Goal: Task Accomplishment & Management: Complete application form

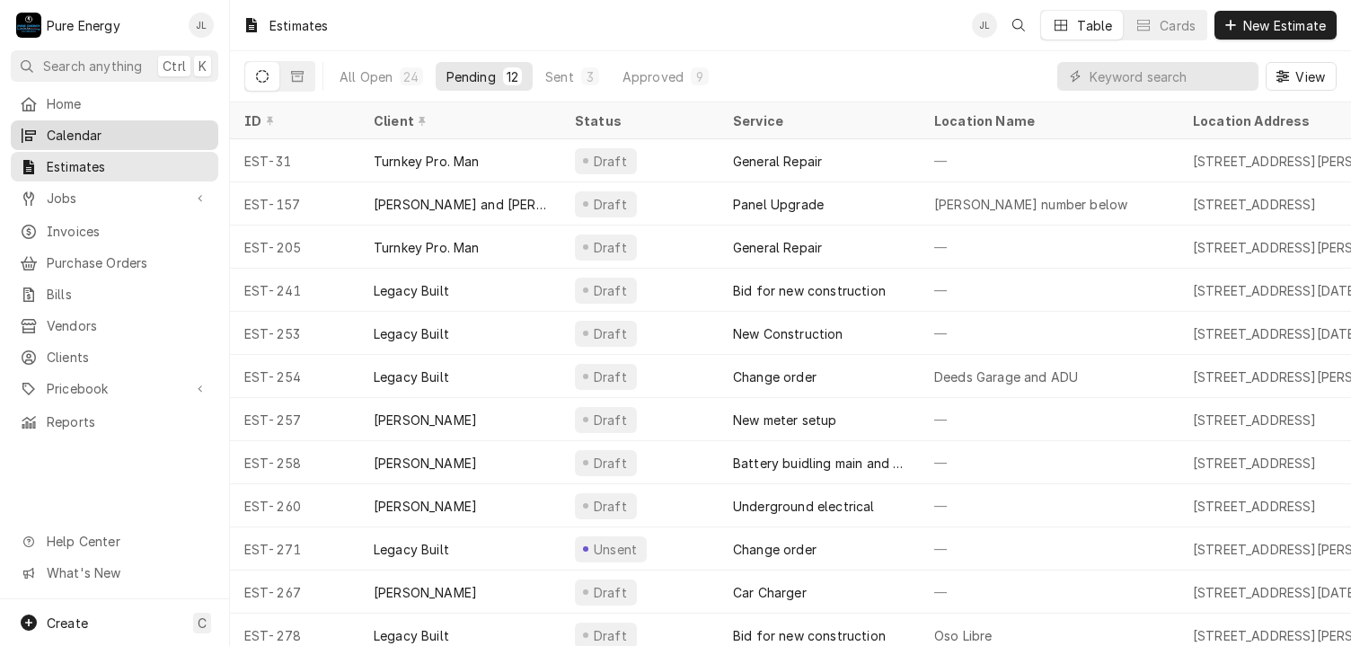
scroll to position [22, 0]
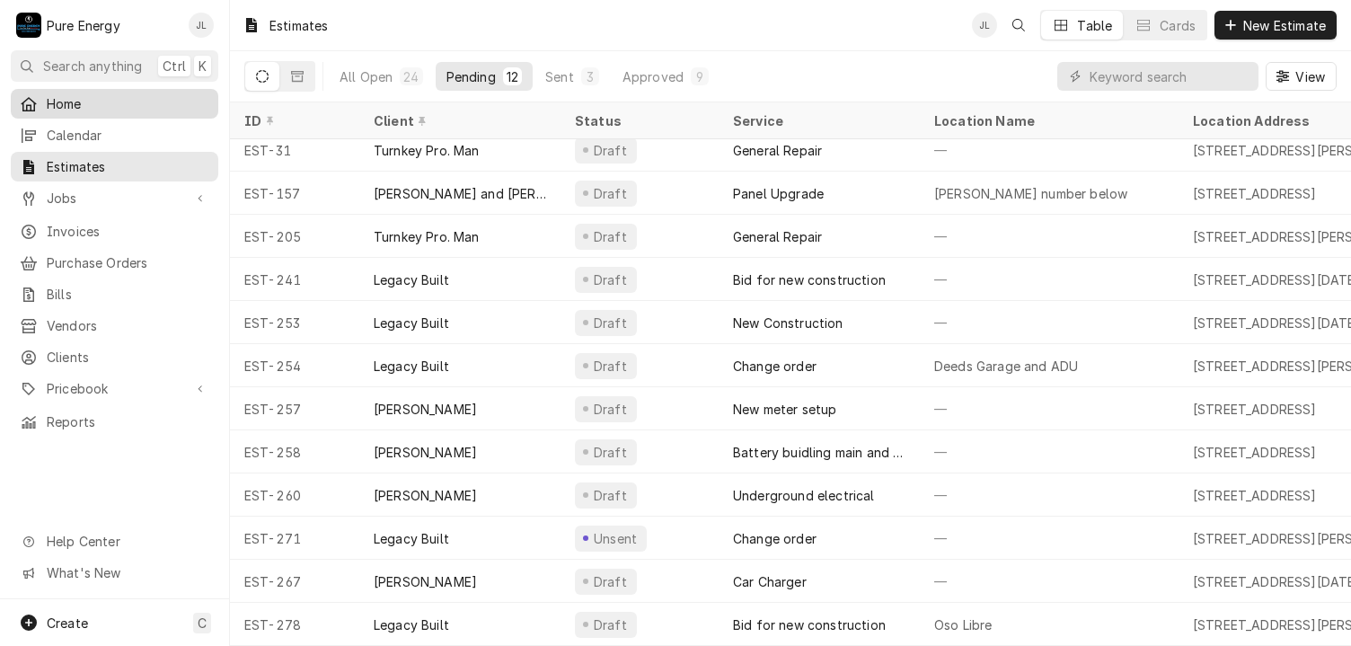
click at [111, 100] on span "Home" at bounding box center [128, 103] width 163 height 19
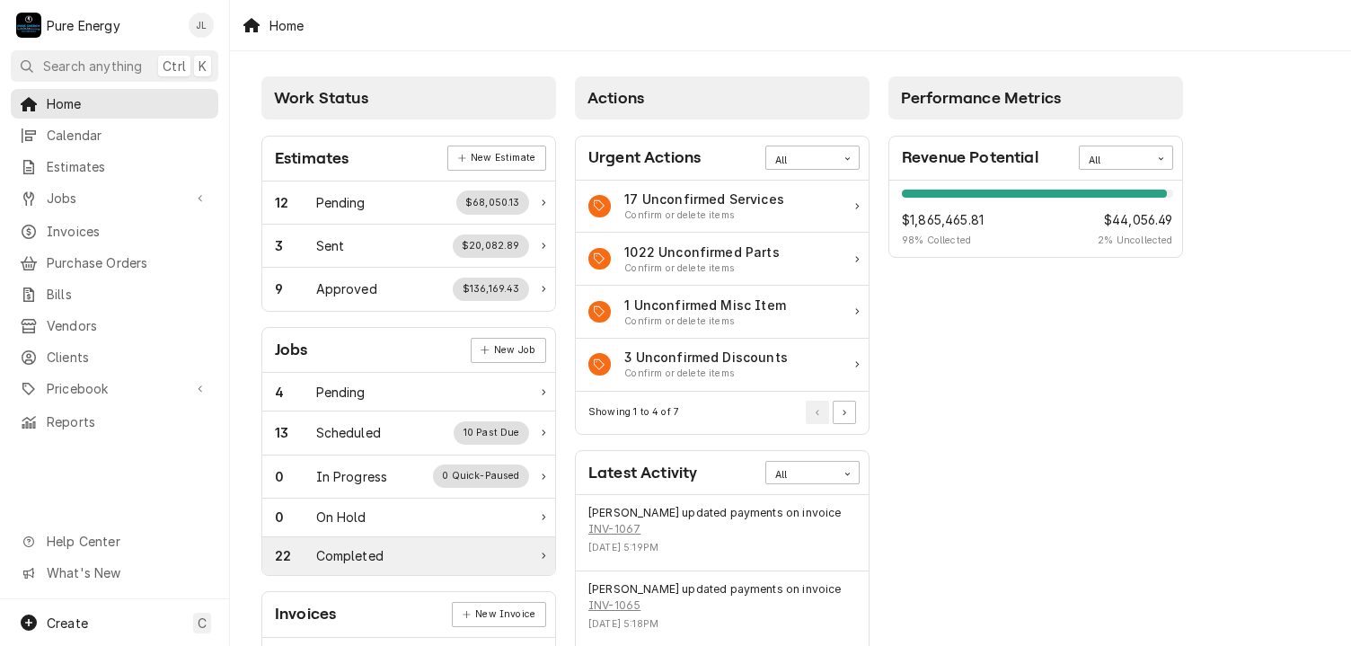
scroll to position [180, 0]
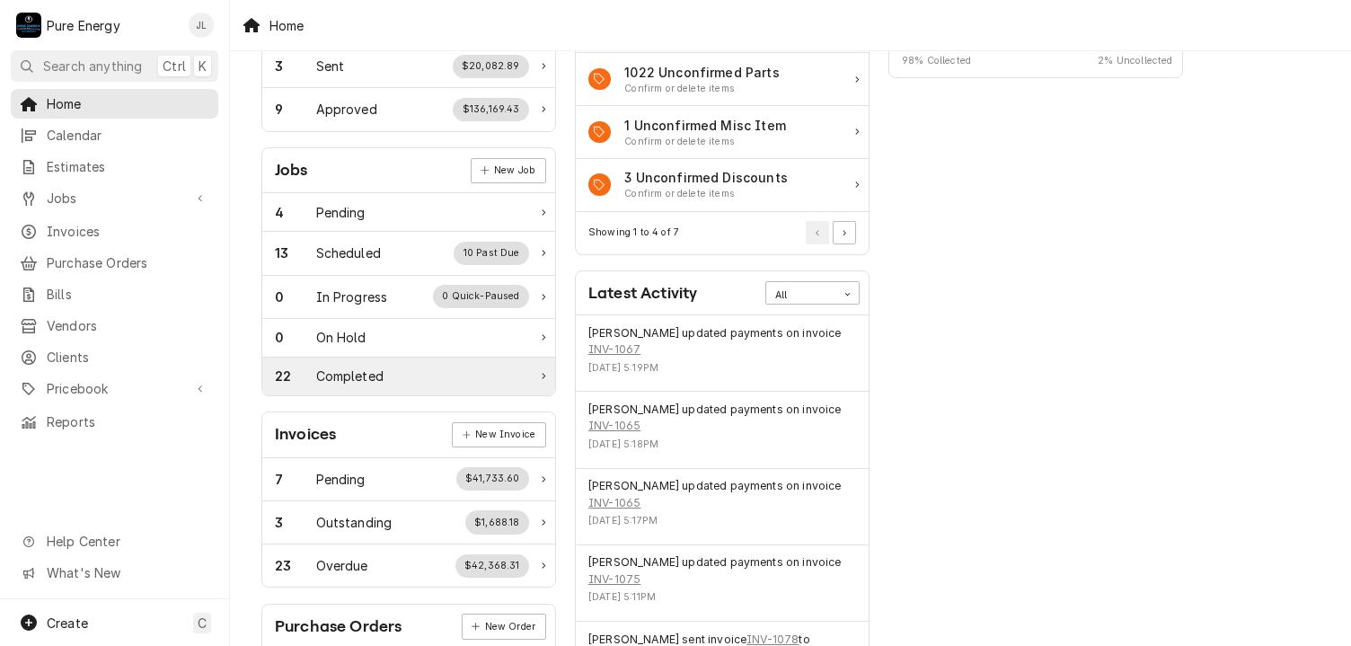
click at [417, 380] on div "22 Completed" at bounding box center [402, 376] width 254 height 19
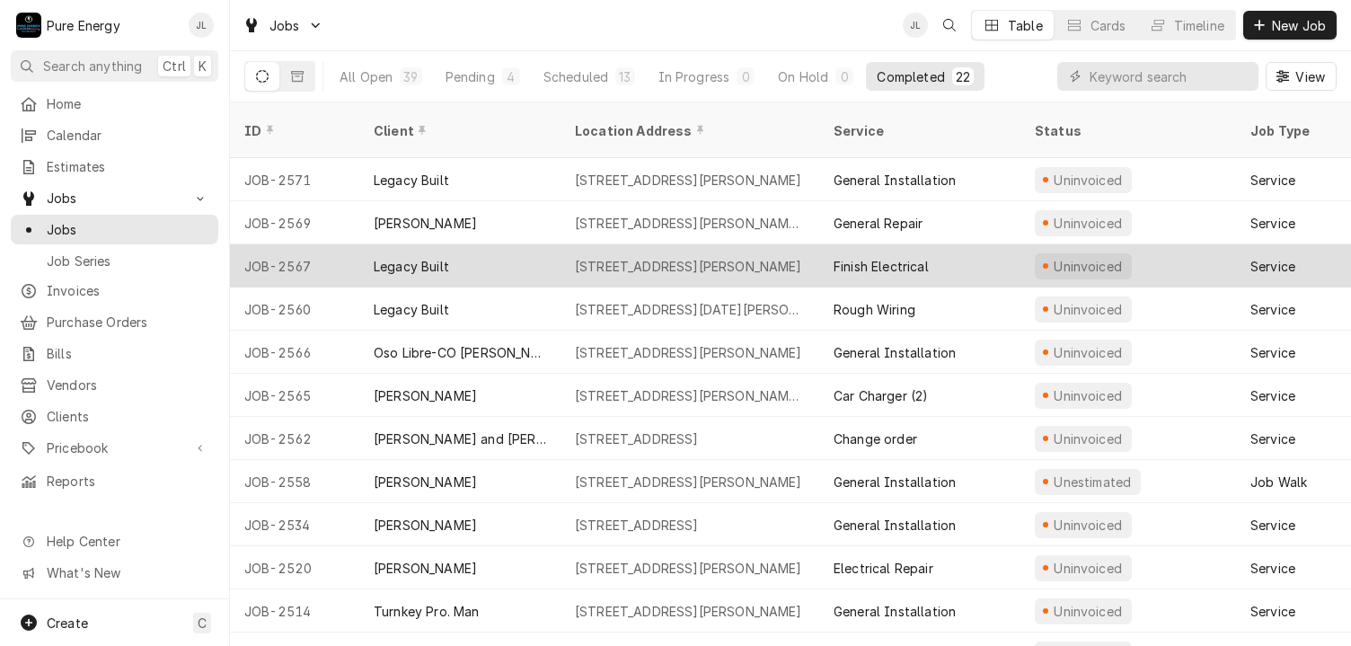
click at [980, 249] on div "Finish Electrical" at bounding box center [919, 265] width 201 height 43
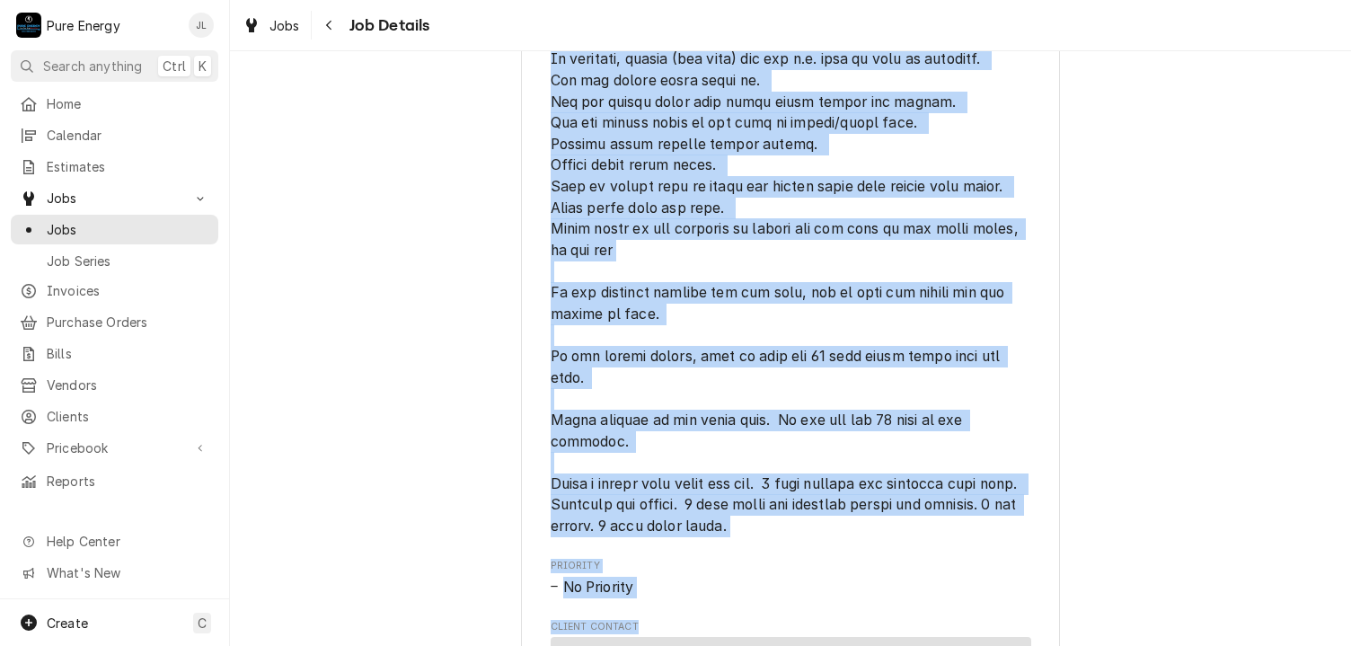
scroll to position [1183, 0]
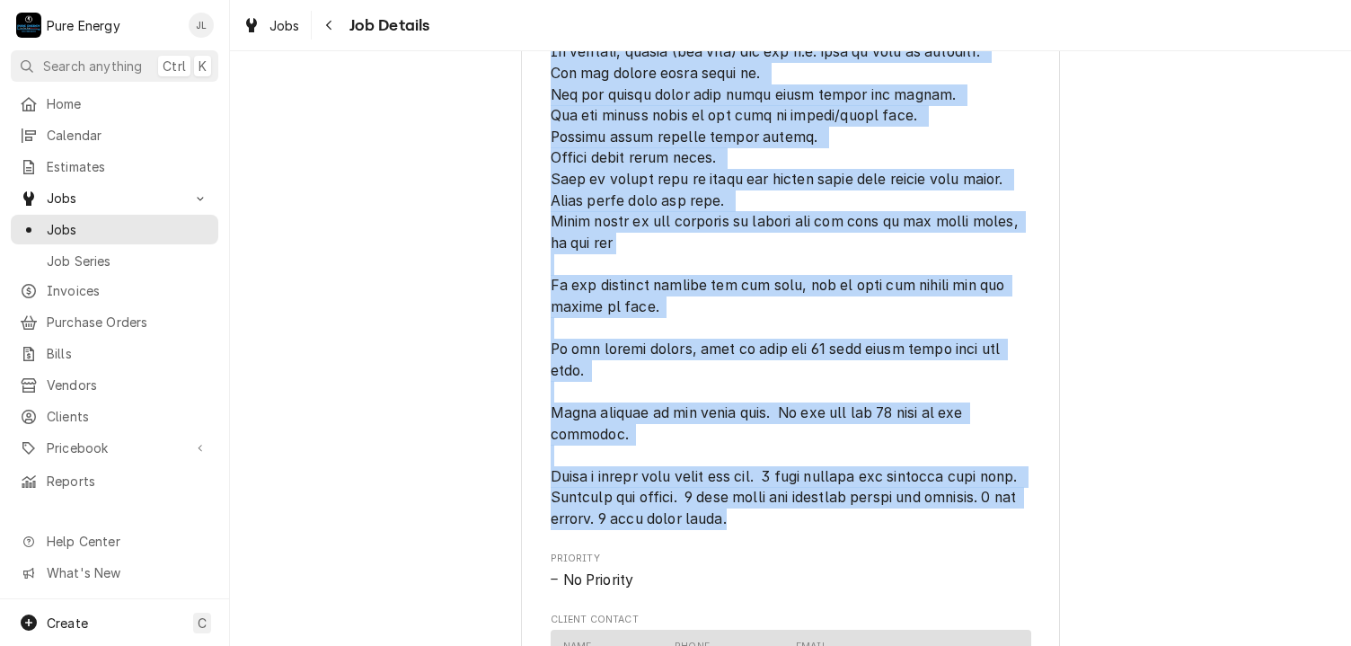
drag, startPoint x: 534, startPoint y: 190, endPoint x: 841, endPoint y: 549, distance: 472.2
click at [841, 549] on div "Legacy Built Deeds Garage and ADU / [STREET_ADDRESS][PERSON_NAME] Open in Maps …" at bounding box center [790, 77] width 539 height 2289
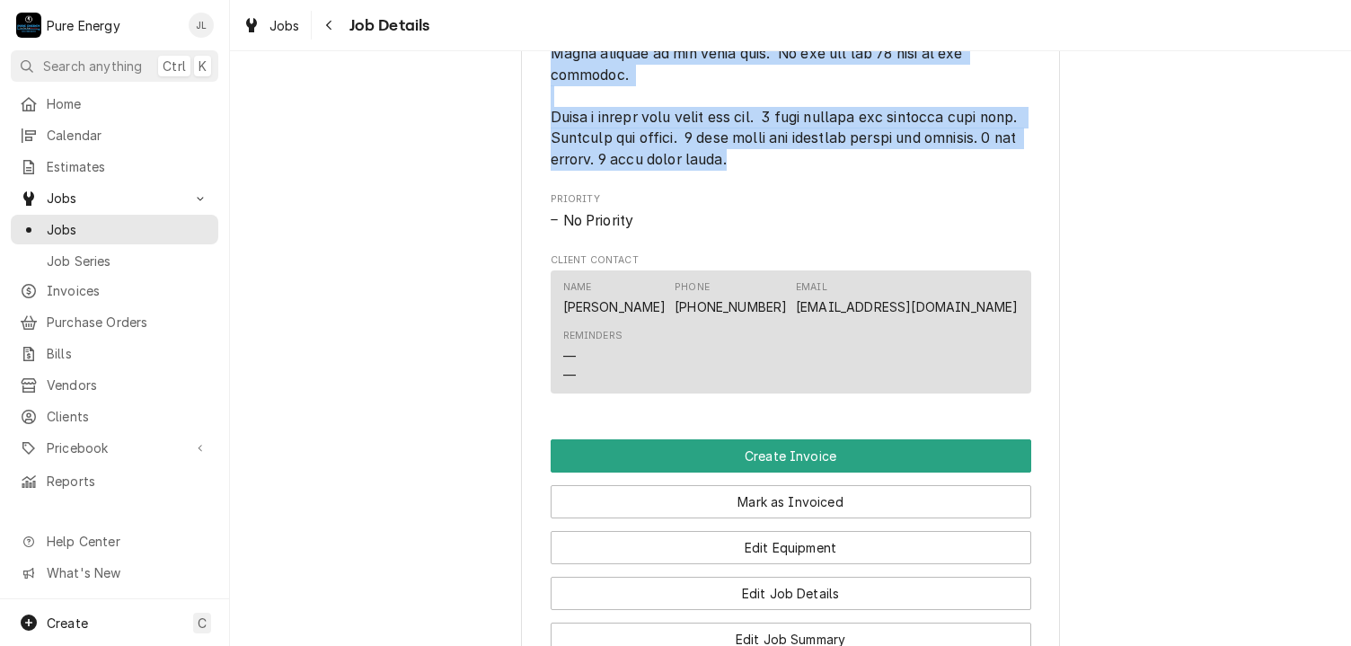
scroll to position [1632, 0]
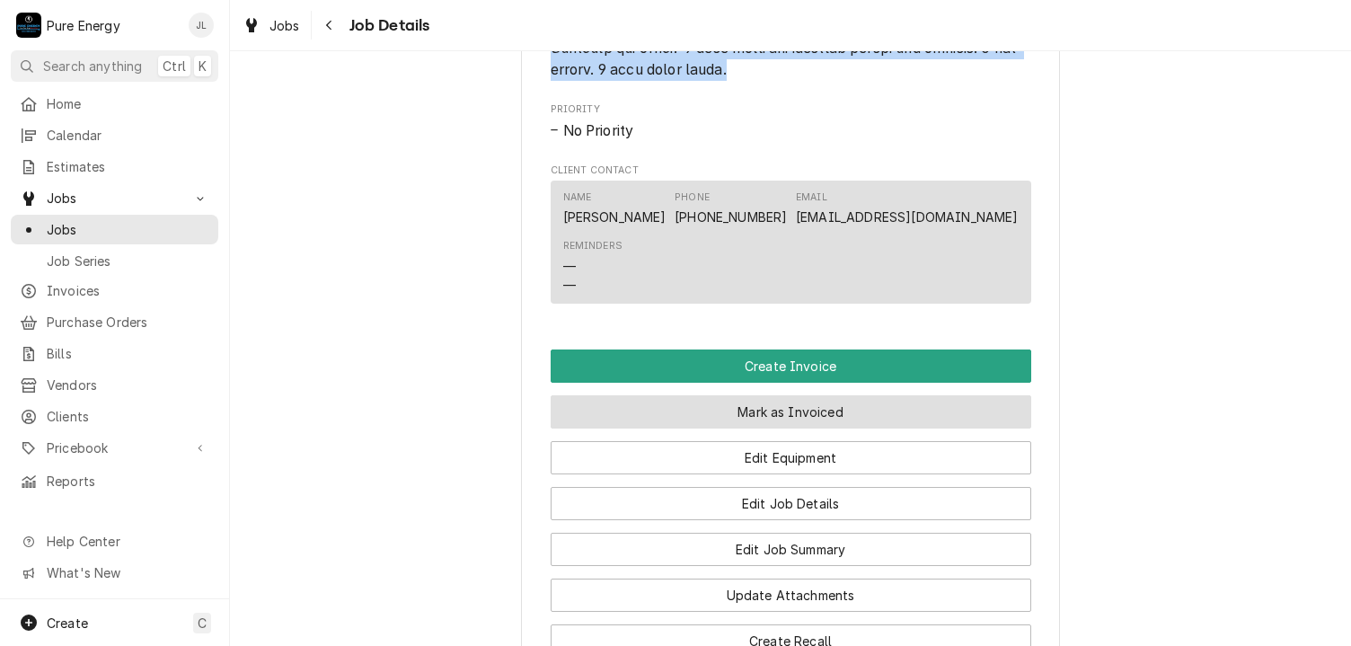
copy span "Items still to be done. In the kitchen, the two gang switch/outlet at end of co…"
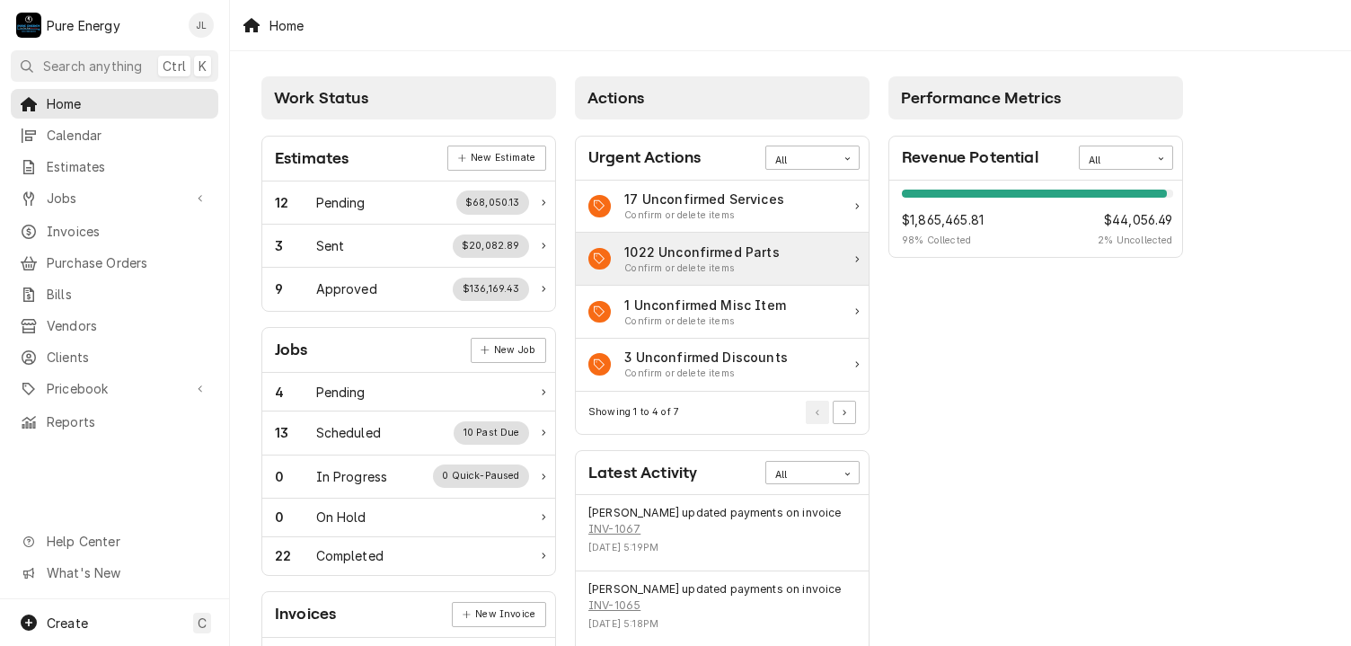
scroll to position [90, 0]
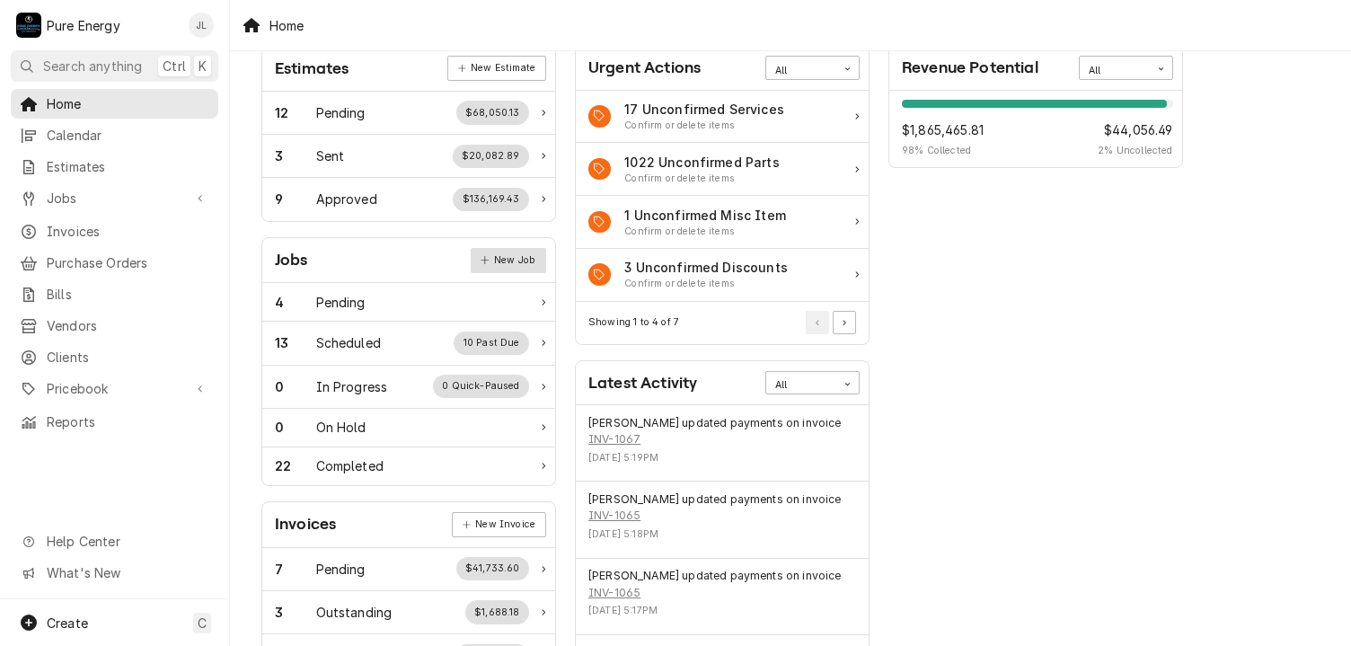
click at [526, 261] on link "New Job" at bounding box center [508, 260] width 75 height 25
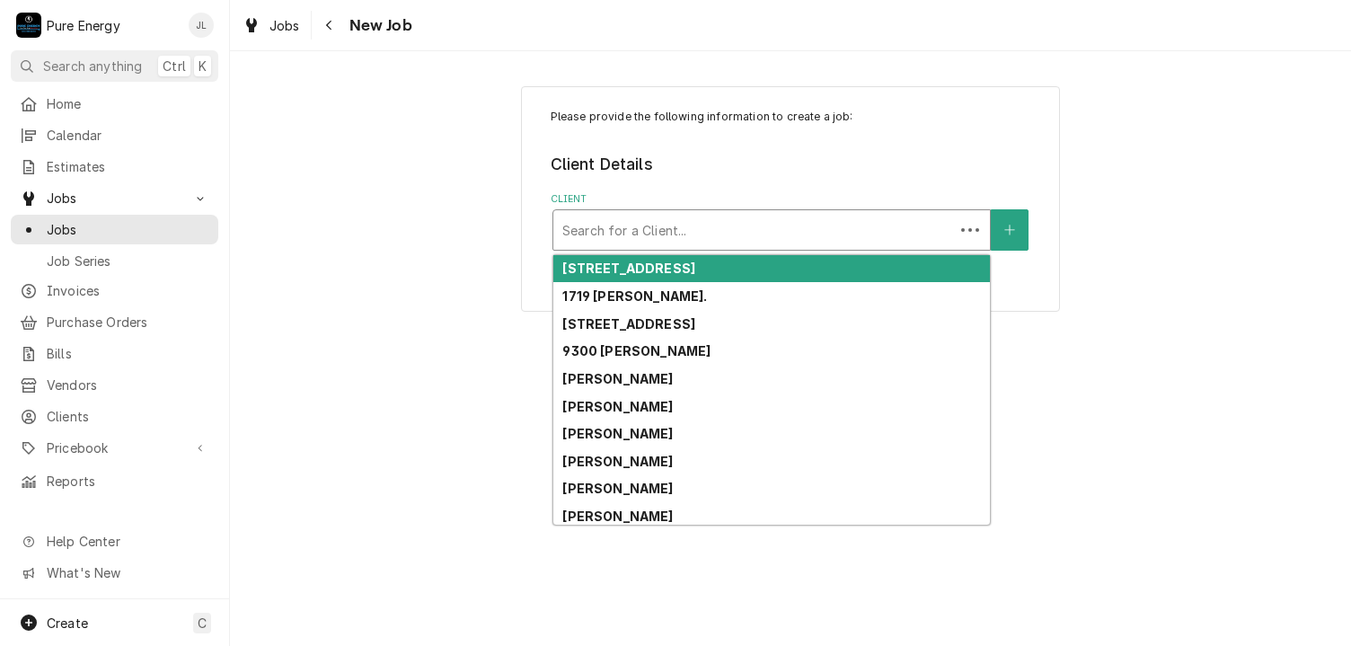
click at [615, 226] on div "Client" at bounding box center [754, 230] width 383 height 32
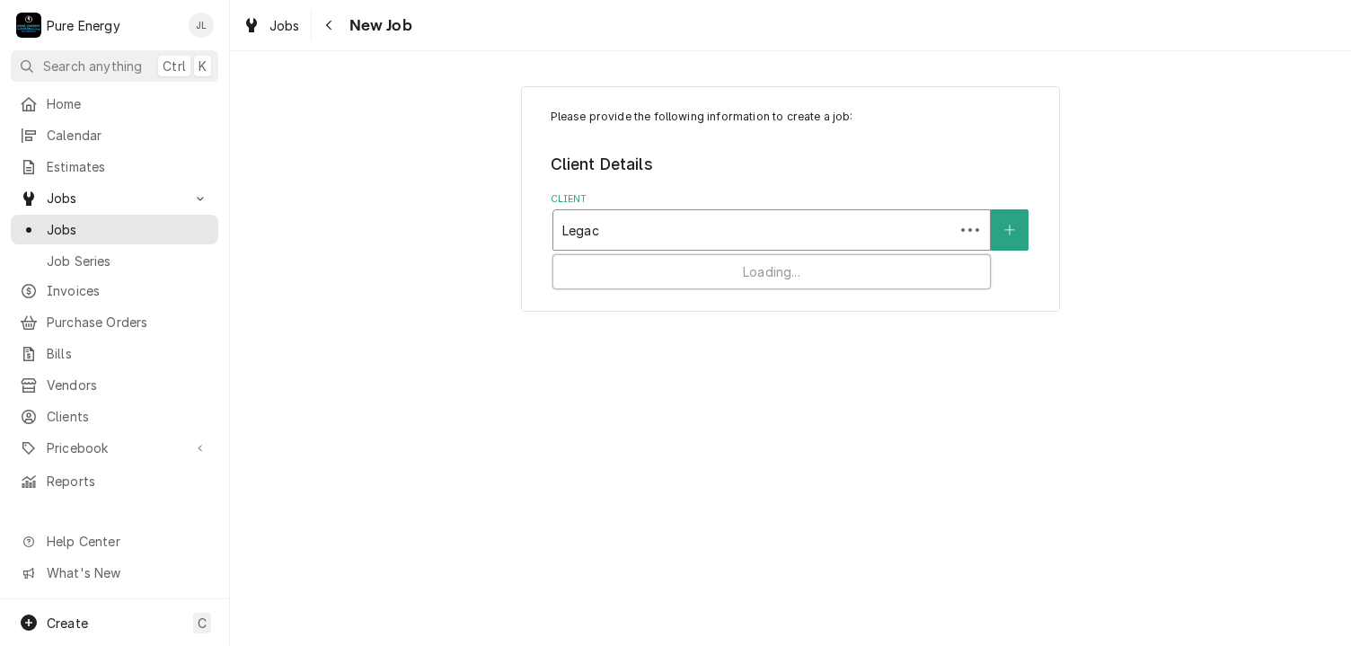
type input "Legacy"
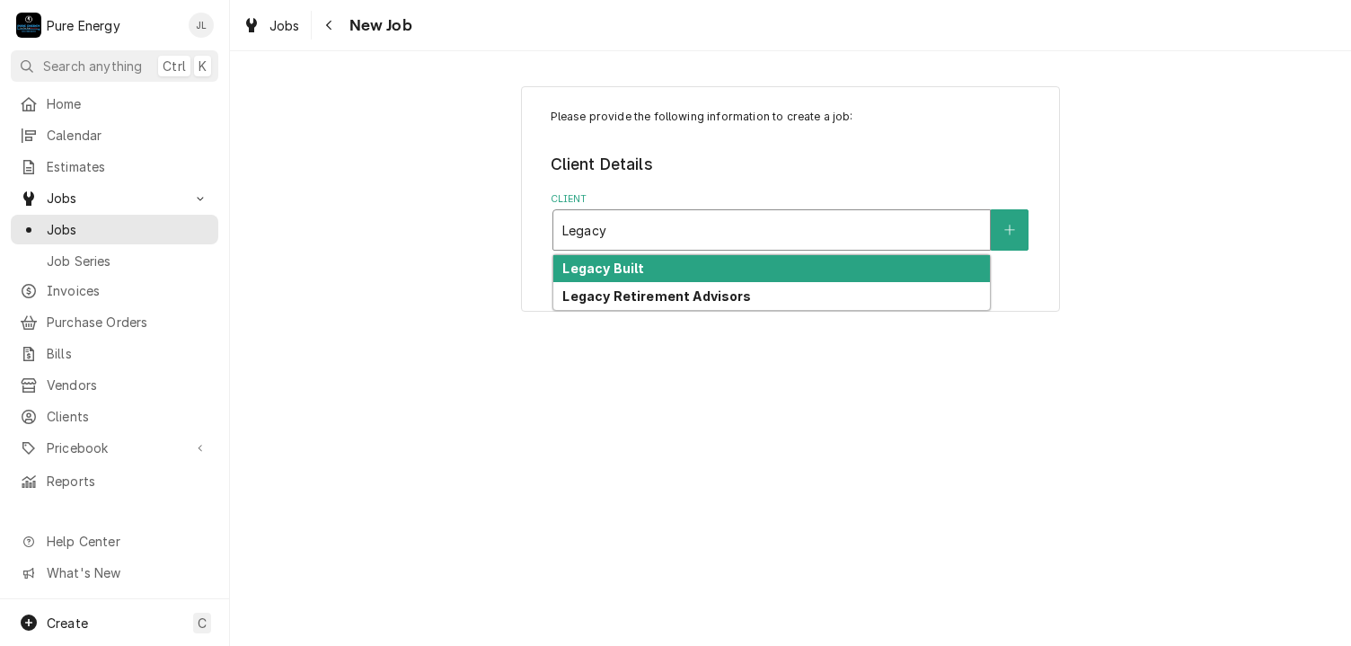
click at [633, 266] on strong "Legacy Built" at bounding box center [604, 268] width 82 height 15
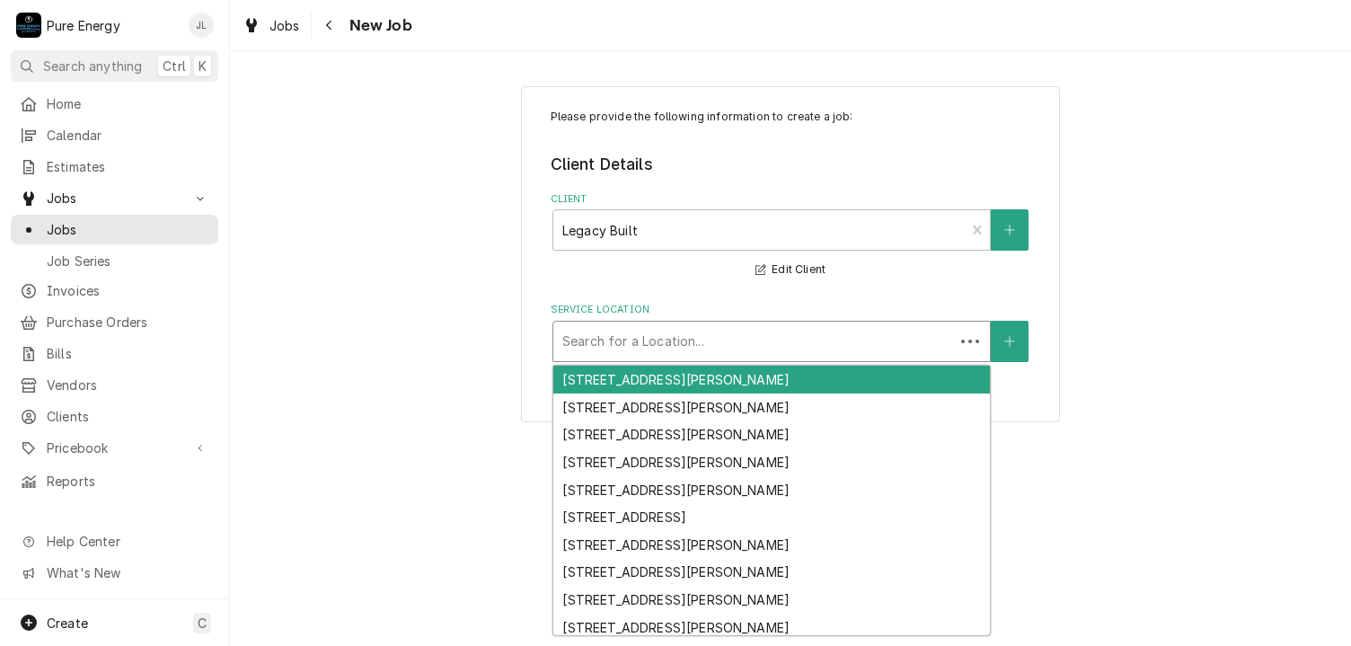
click at [650, 338] on div "Service Location" at bounding box center [754, 341] width 383 height 32
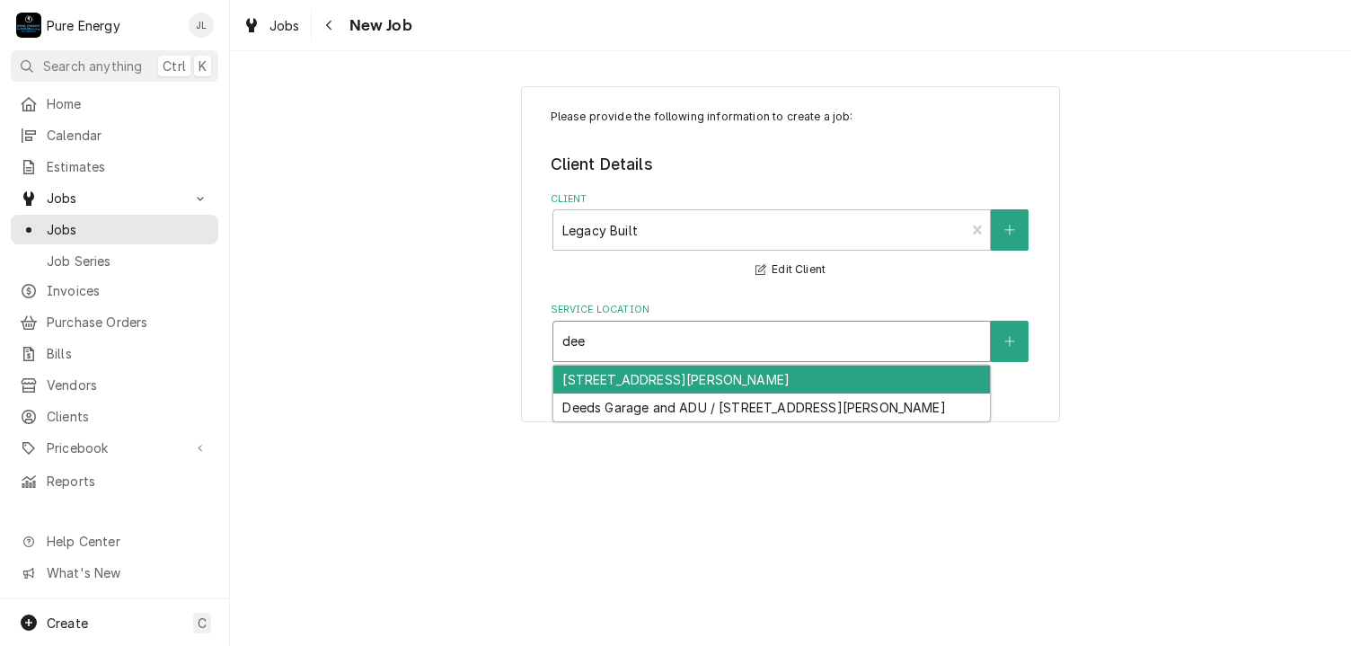
type input "deed"
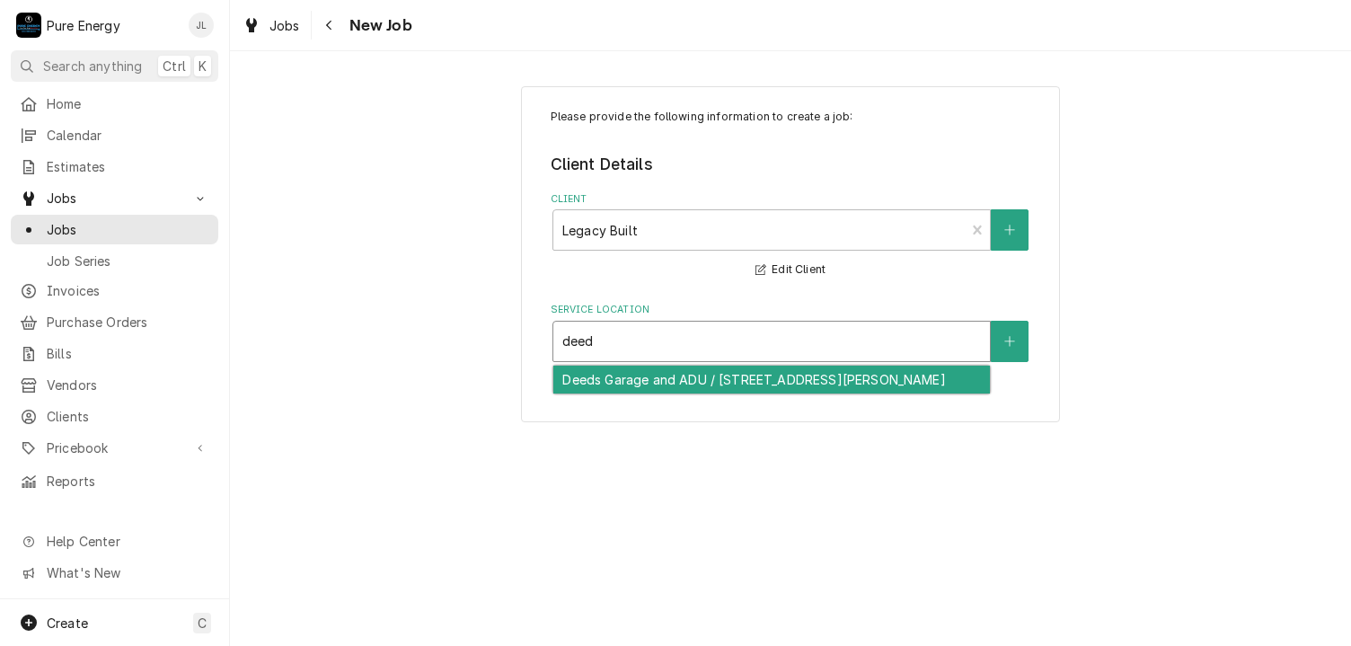
click at [670, 375] on div "Deeds Garage and ADU / [STREET_ADDRESS][PERSON_NAME]" at bounding box center [772, 380] width 437 height 28
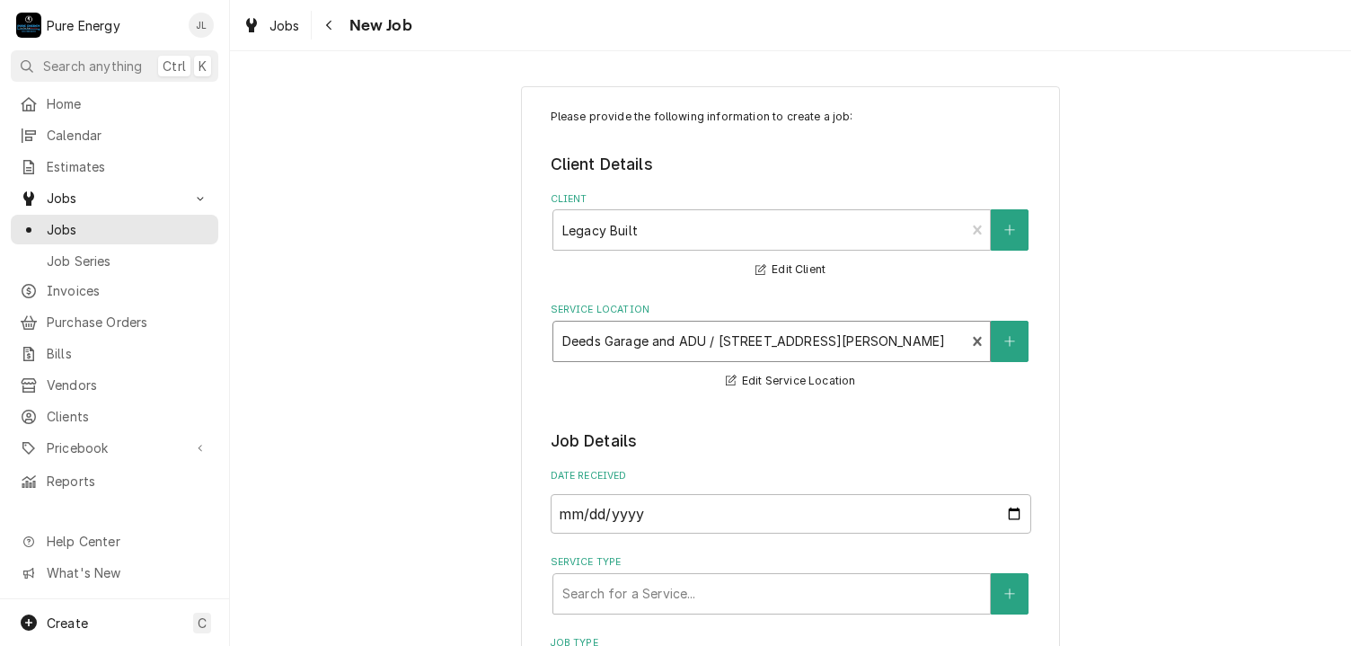
scroll to position [270, 0]
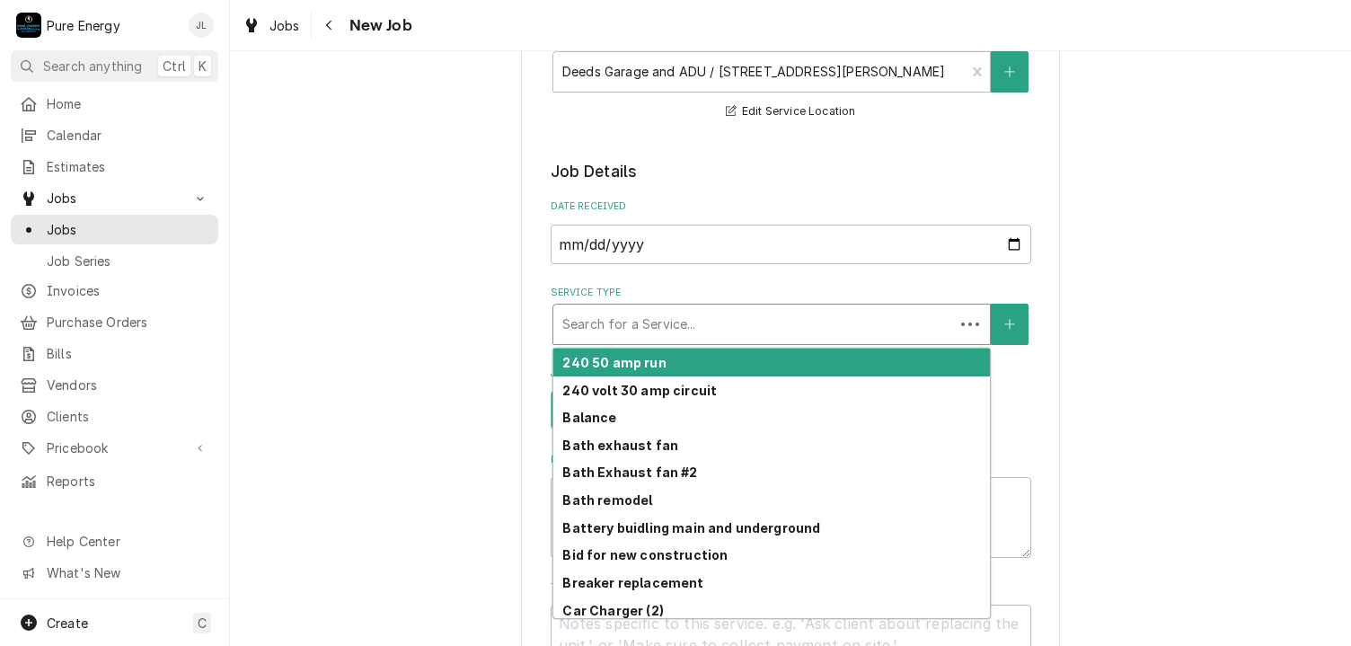
click at [694, 323] on div "Service Type" at bounding box center [754, 324] width 383 height 32
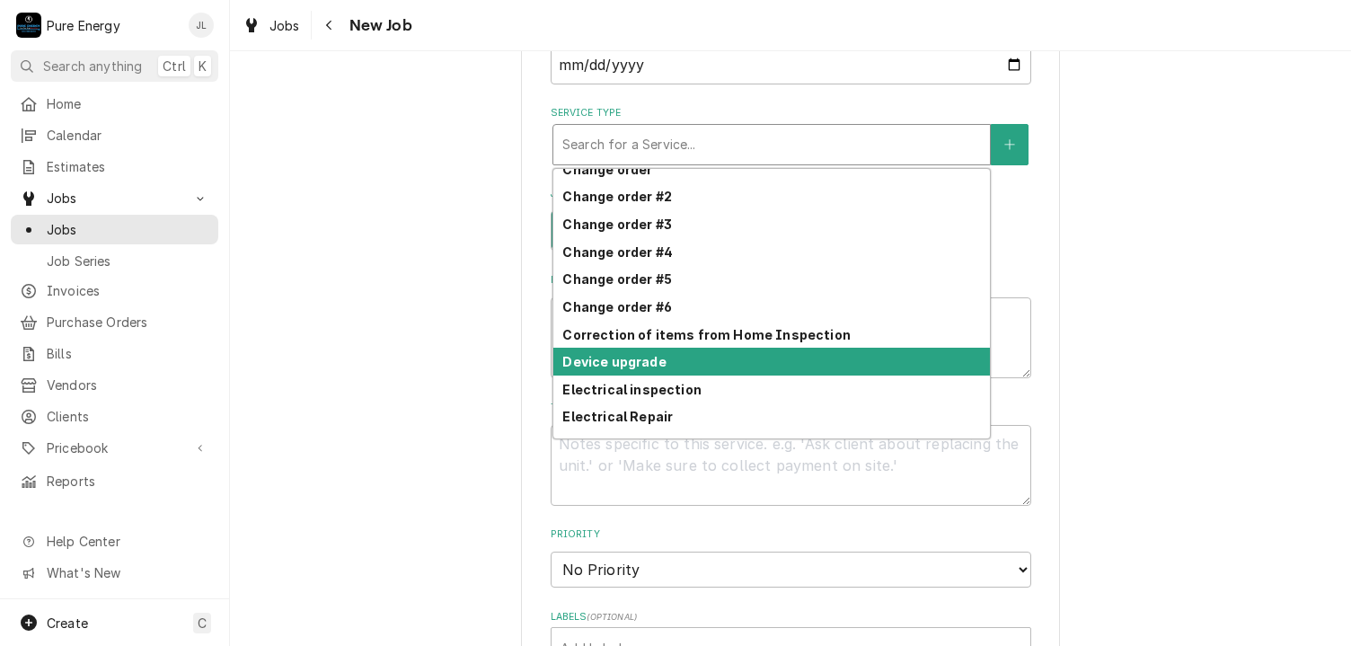
scroll to position [496, 0]
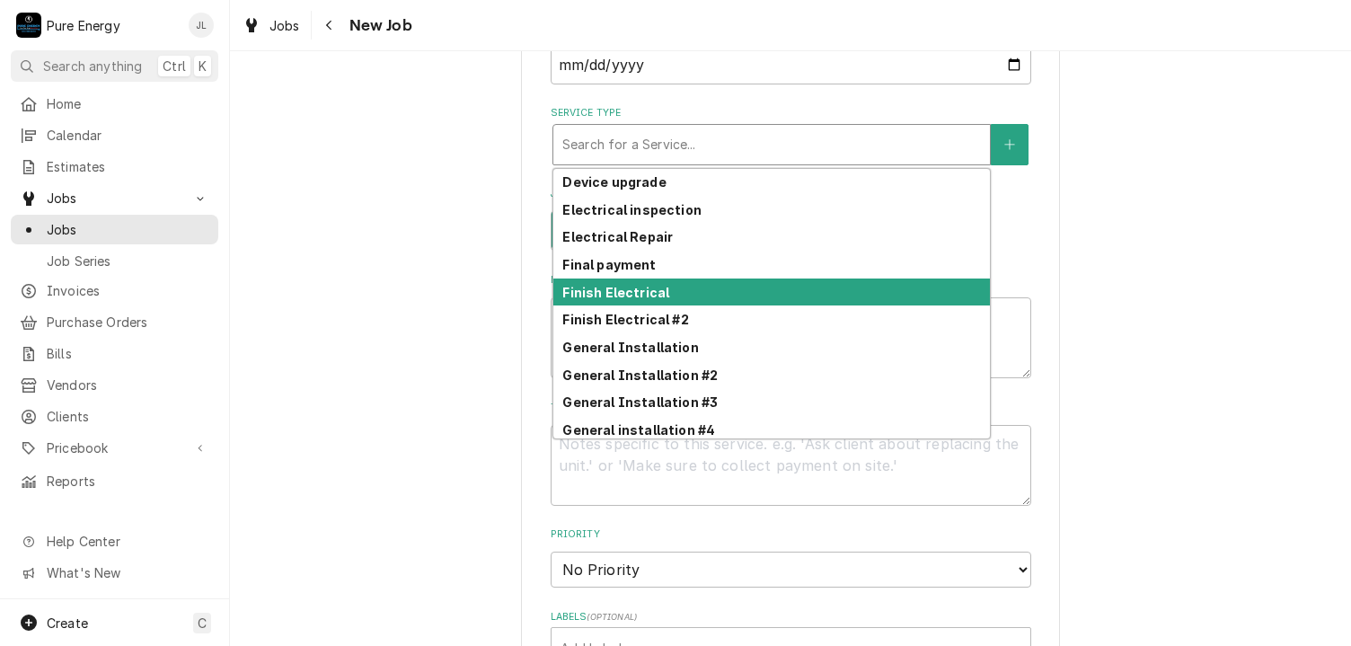
click at [882, 279] on div "Finish Electrical" at bounding box center [772, 293] width 437 height 28
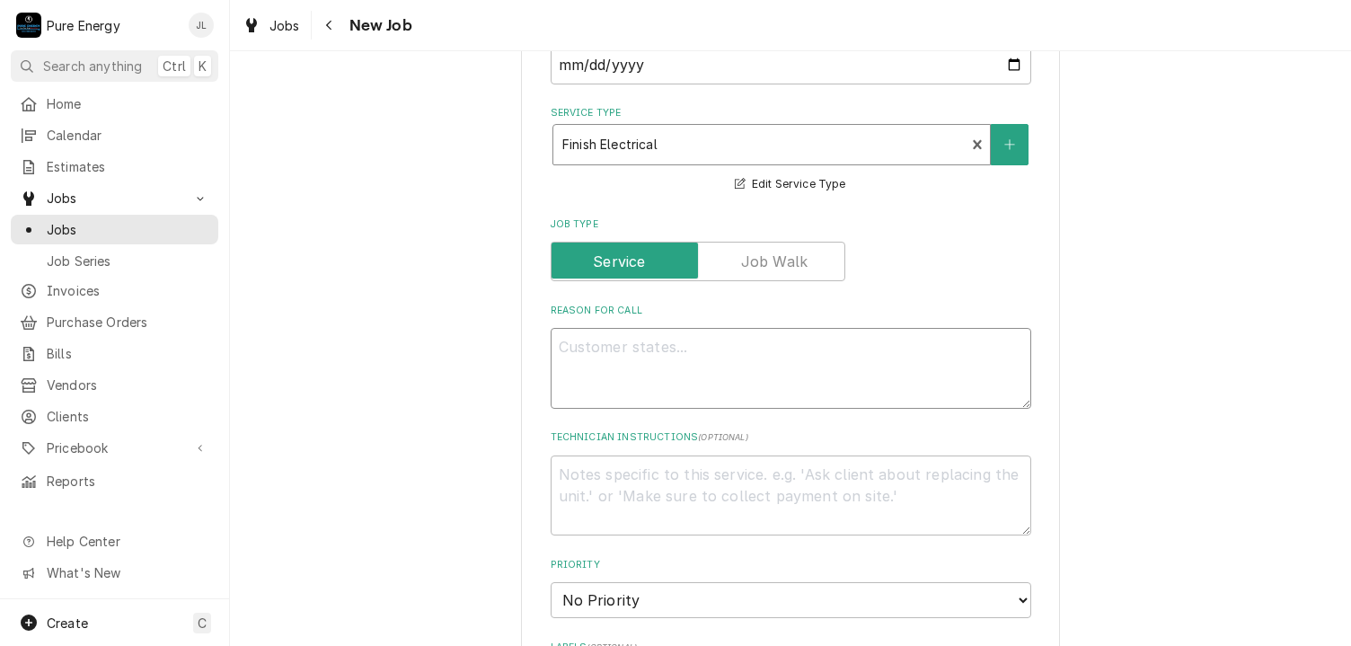
click at [724, 367] on textarea "Reason For Call" at bounding box center [791, 368] width 481 height 81
type textarea "x"
type textarea "I"
type textarea "x"
type textarea "I k"
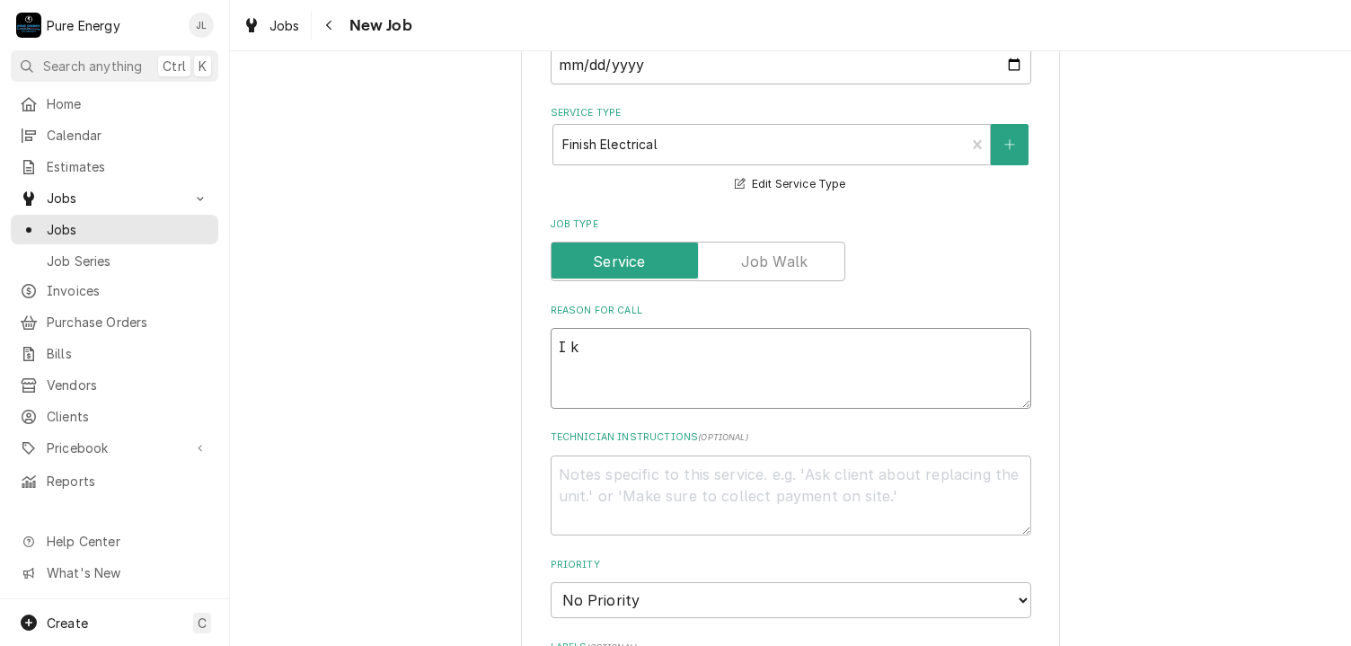
type textarea "x"
type textarea "I kno"
type textarea "x"
type textarea "I know"
type textarea "x"
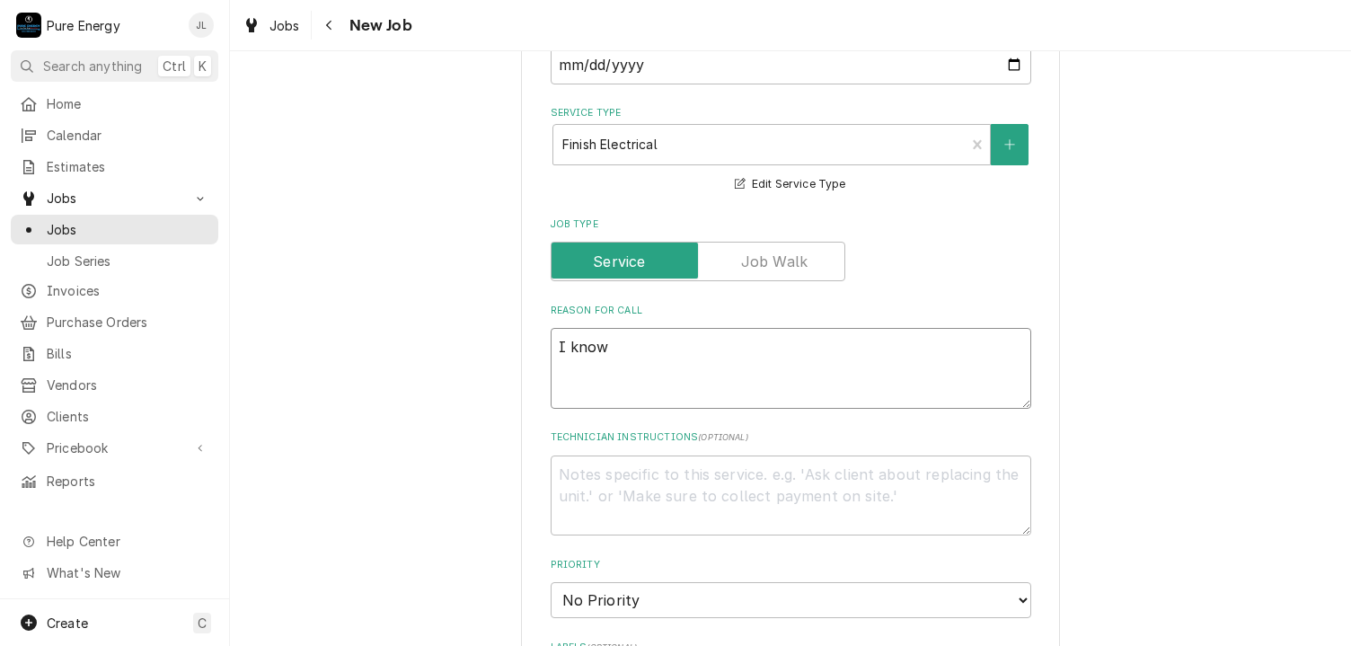
type textarea "I know a"
type textarea "x"
type textarea "I know a"
type textarea "x"
type textarea "I know a l"
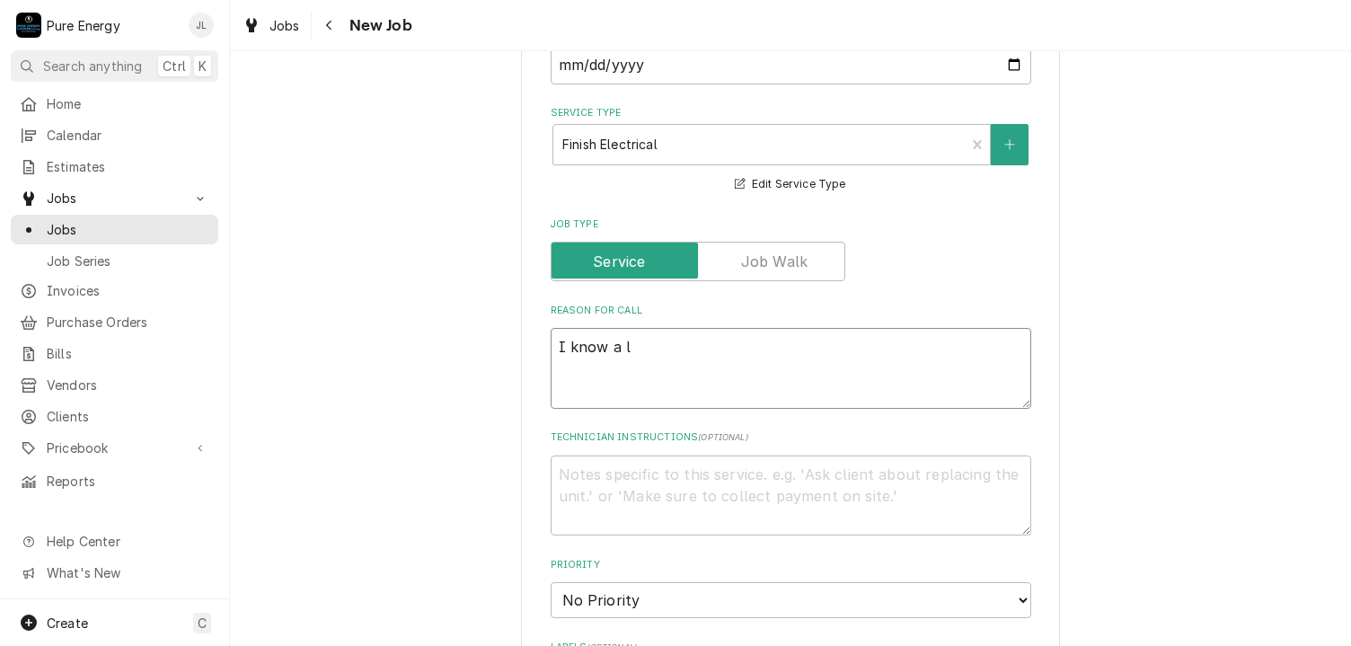
type textarea "x"
type textarea "I know a lo"
type textarea "x"
type textarea "I know a lot"
type textarea "x"
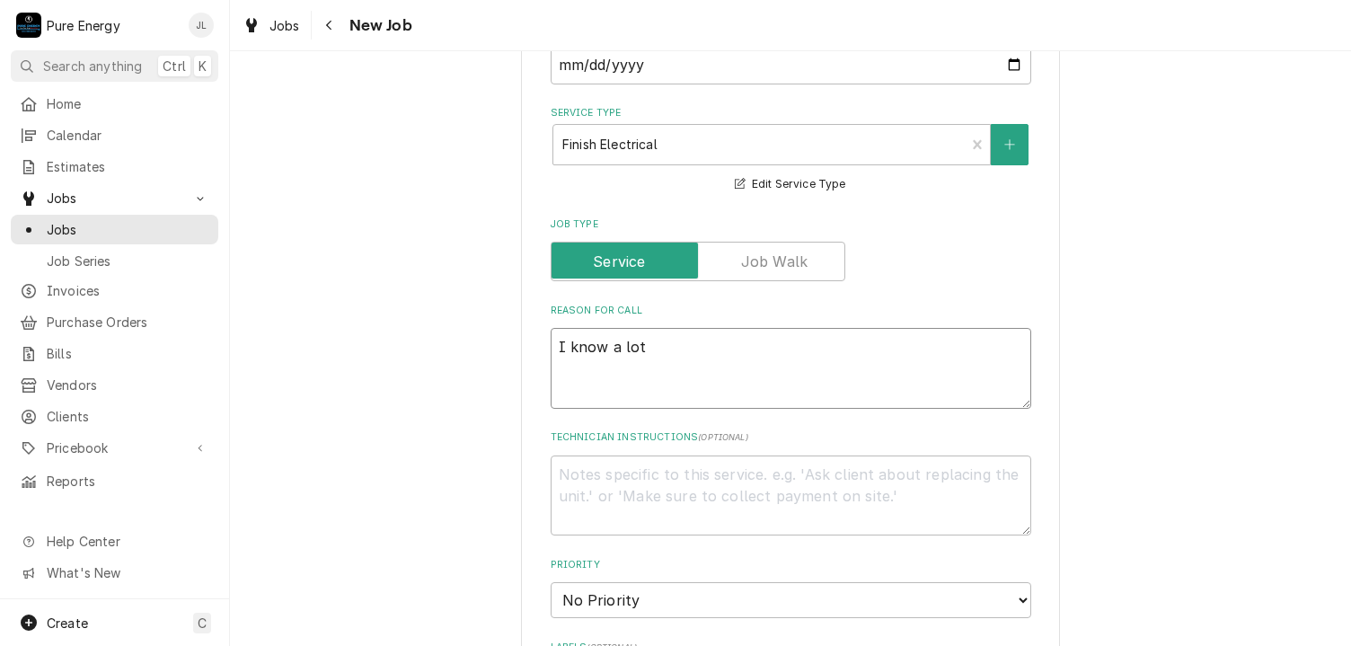
type textarea "I know a lot"
type textarea "x"
type textarea "I know a lot o"
type textarea "x"
type textarea "I know a lot of"
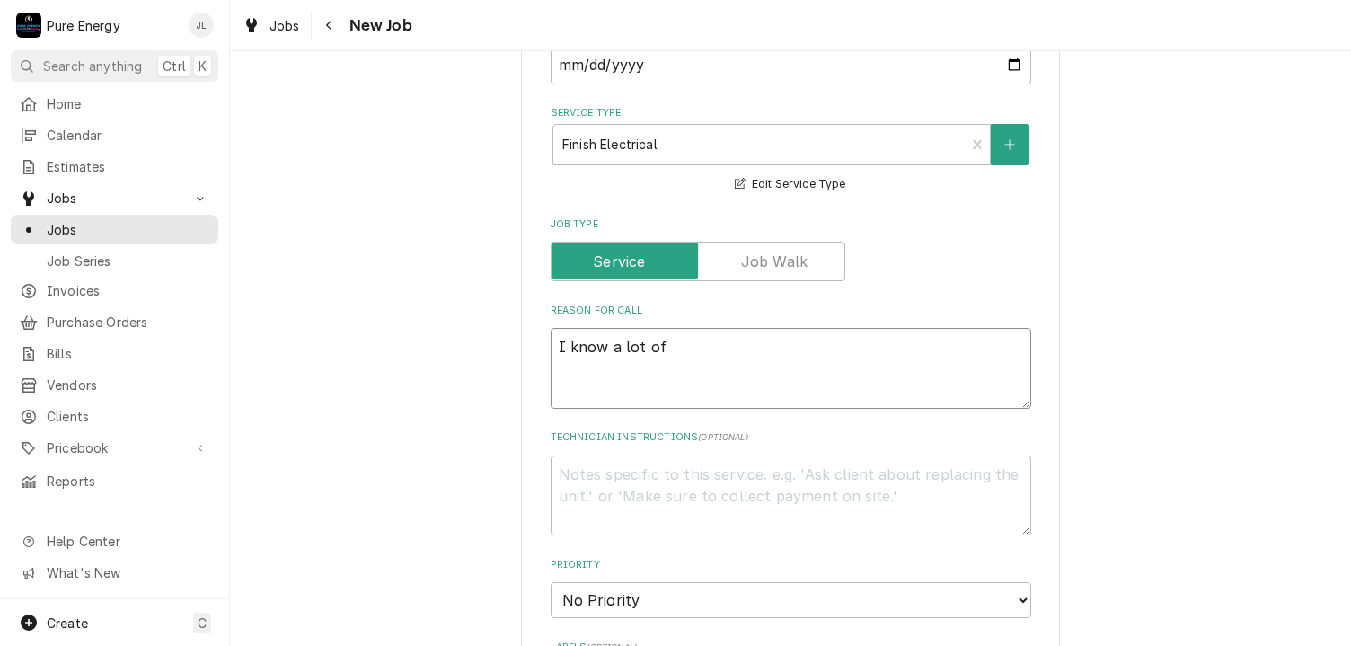
type textarea "x"
type textarea "I know a lot of t"
type textarea "x"
type textarea "I know a lot of th"
type textarea "x"
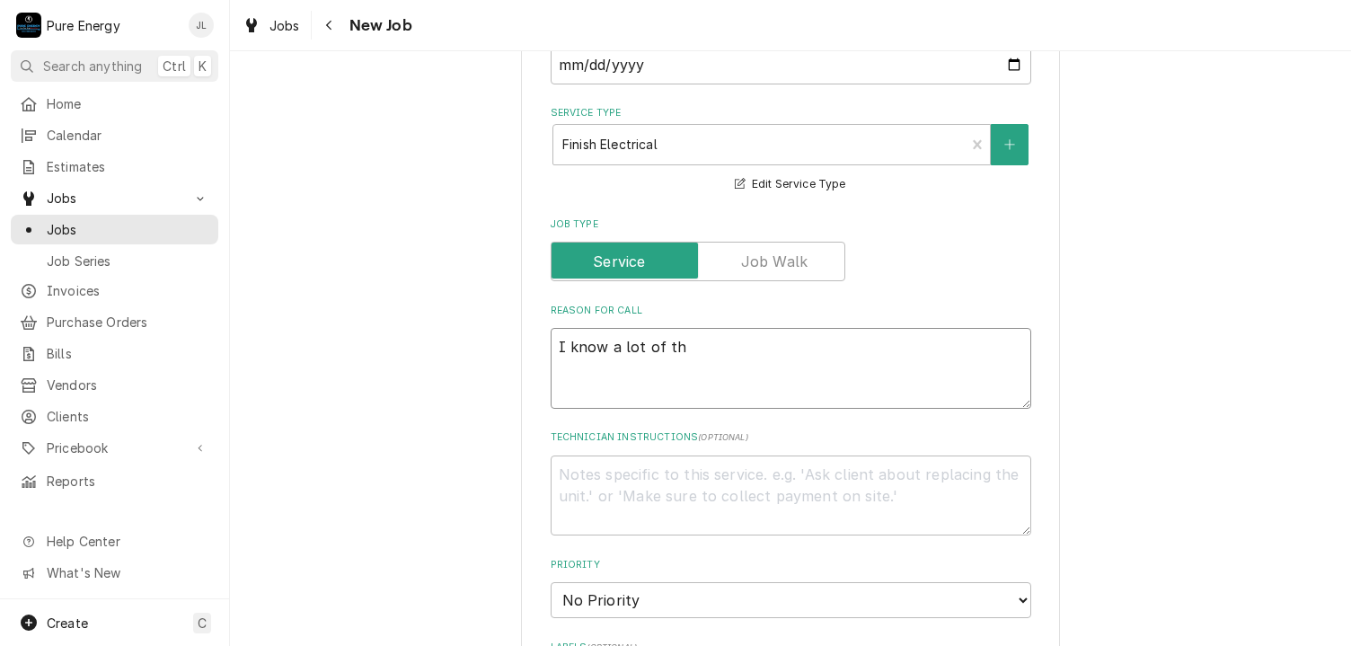
type textarea "I know a lot of the"
type textarea "x"
type textarea "I know a lot of thes"
type textarea "x"
type textarea "I know a lot of these"
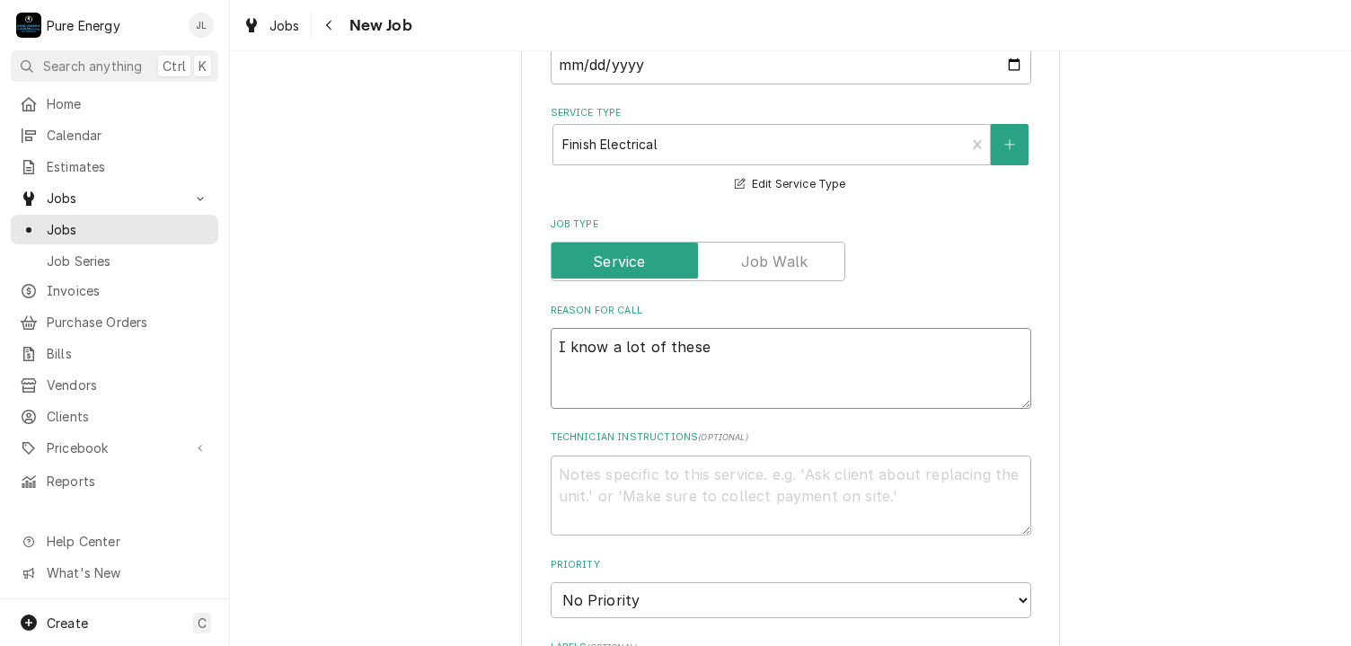
type textarea "x"
type textarea "I know a lot of these"
type textarea "x"
type textarea "I know a lot of these o"
type textarea "x"
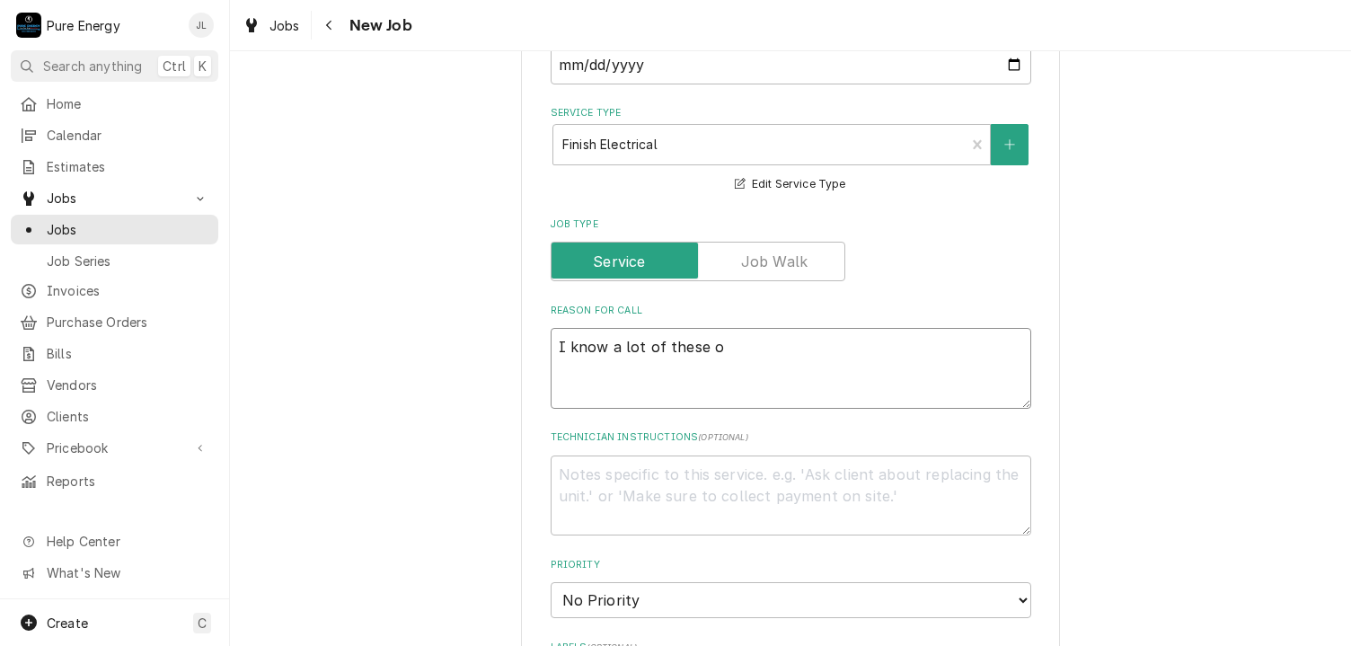
type textarea "I know a lot of these"
type textarea "x"
type textarea "I know a lot of these a"
type textarea "x"
type textarea "I know a lot of these ar"
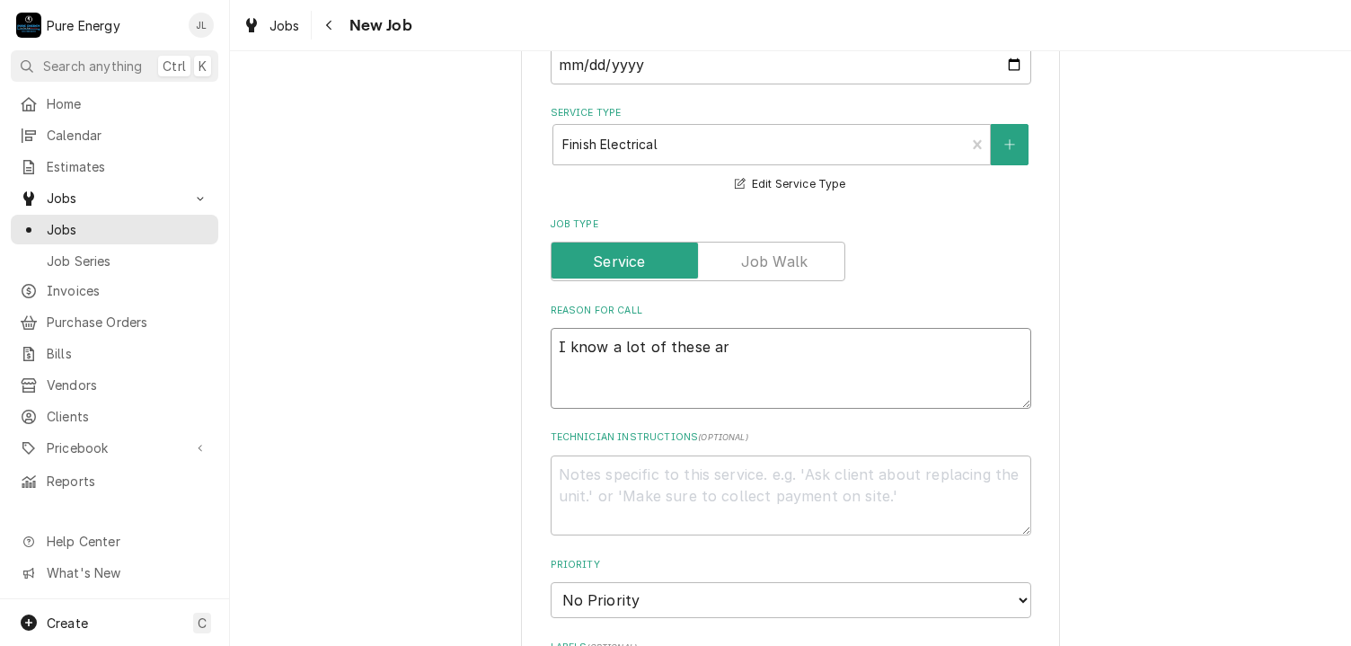
type textarea "x"
type textarea "I know a lot of these are"
type textarea "x"
type textarea "I know a lot of these are do"
type textarea "x"
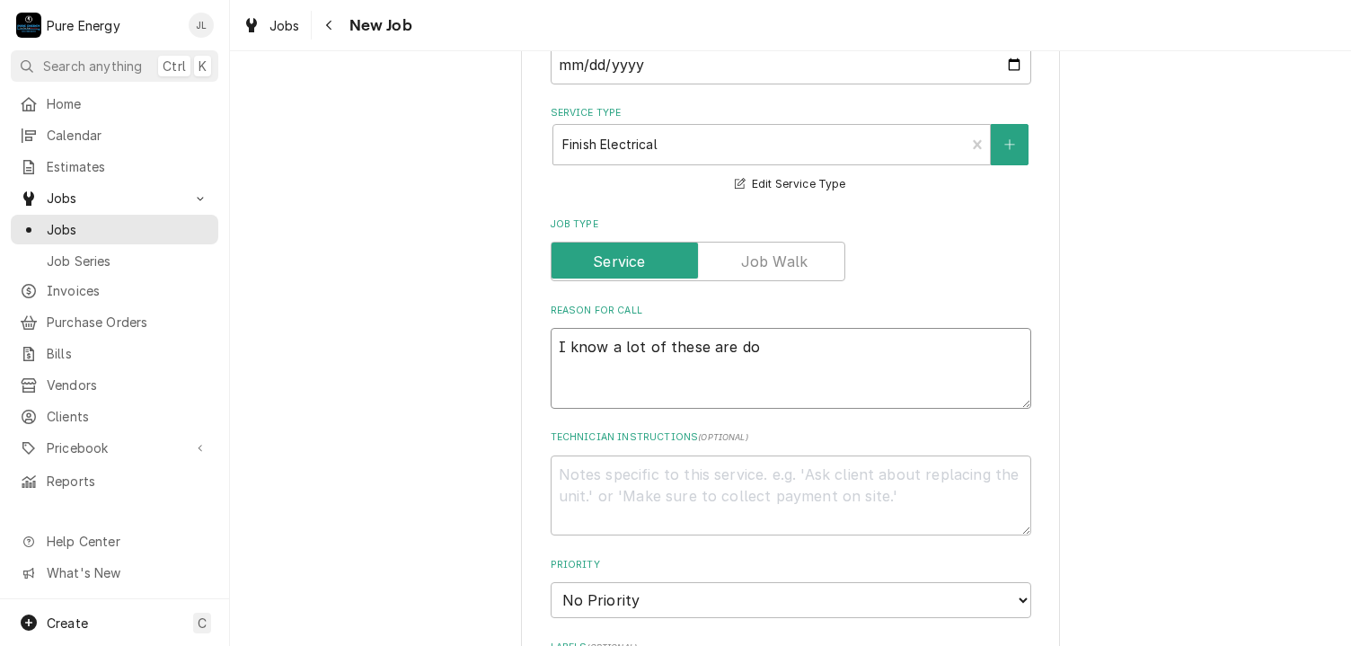
type textarea "I know a lot of these are don"
type textarea "x"
type textarea "I know a lot of these are done"
type textarea "x"
type textarea "I know a lot of these are done."
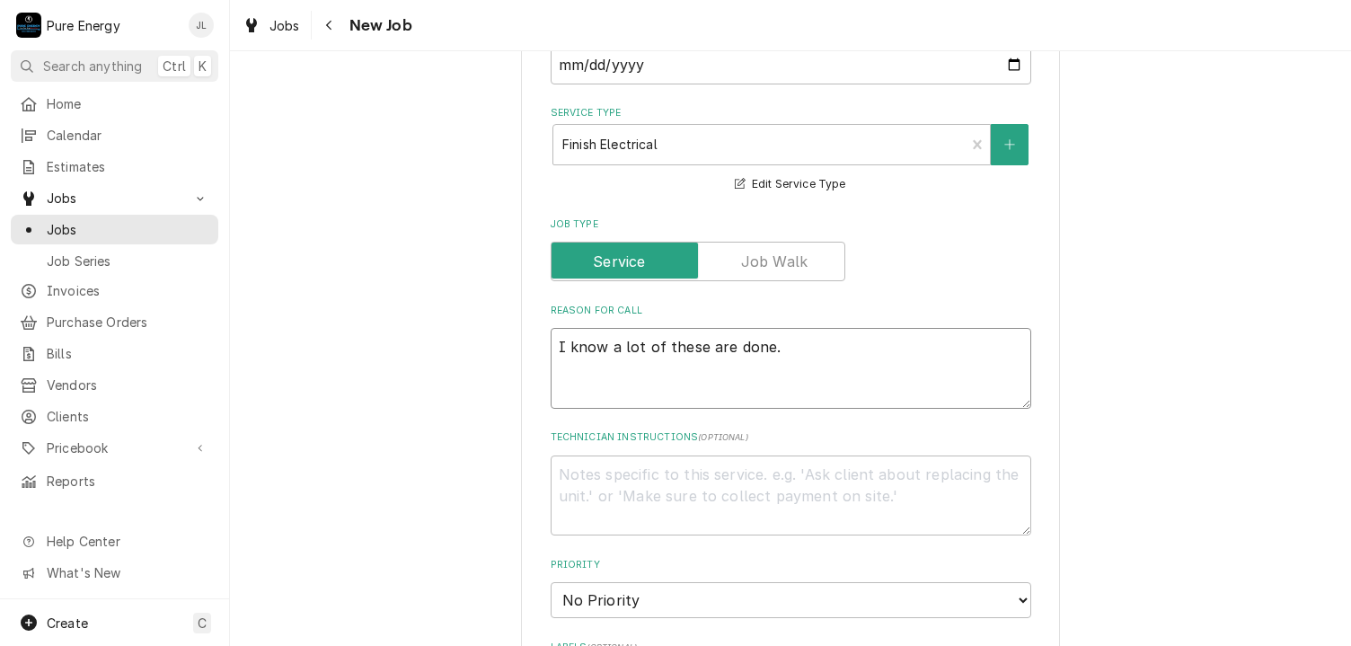
type textarea "x"
type textarea "I know a lot of these are done."
type textarea "x"
type textarea "I know a lot of these are done."
type textarea "x"
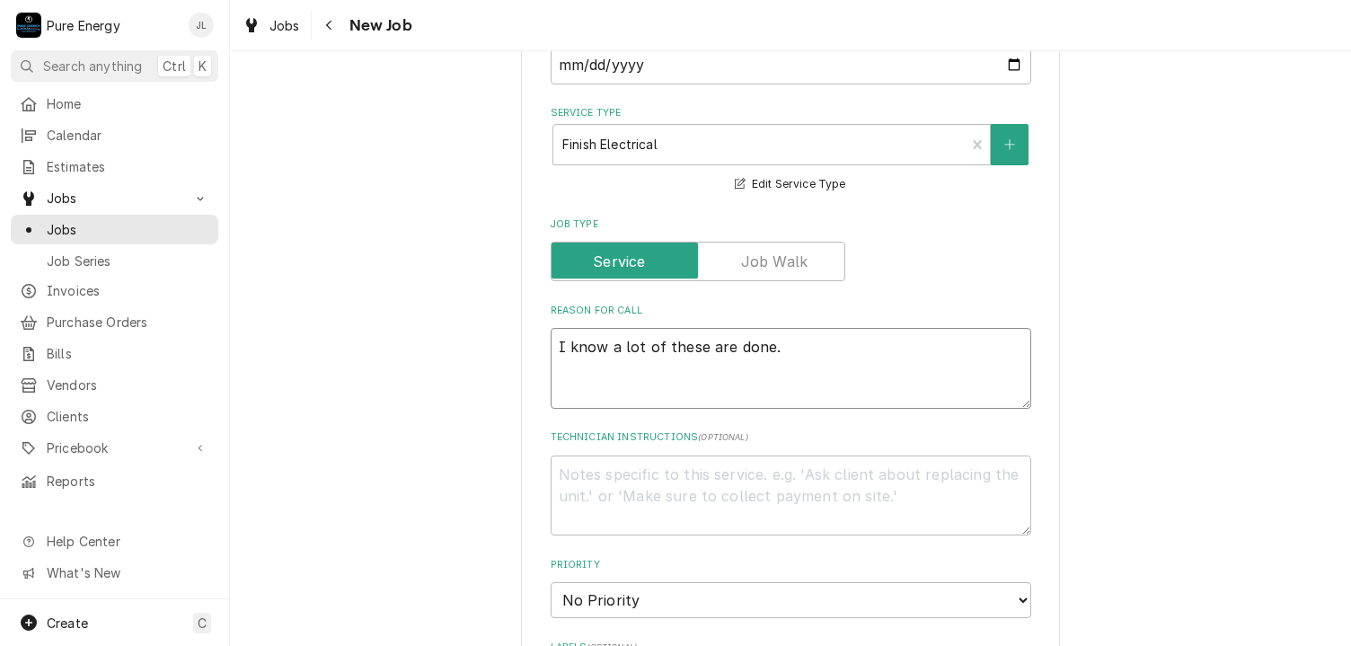
type textarea "I know a lot of these are done. J"
type textarea "x"
type textarea "I know a lot of these are done. Ju"
type textarea "x"
type textarea "I know a lot of these are done. Jus"
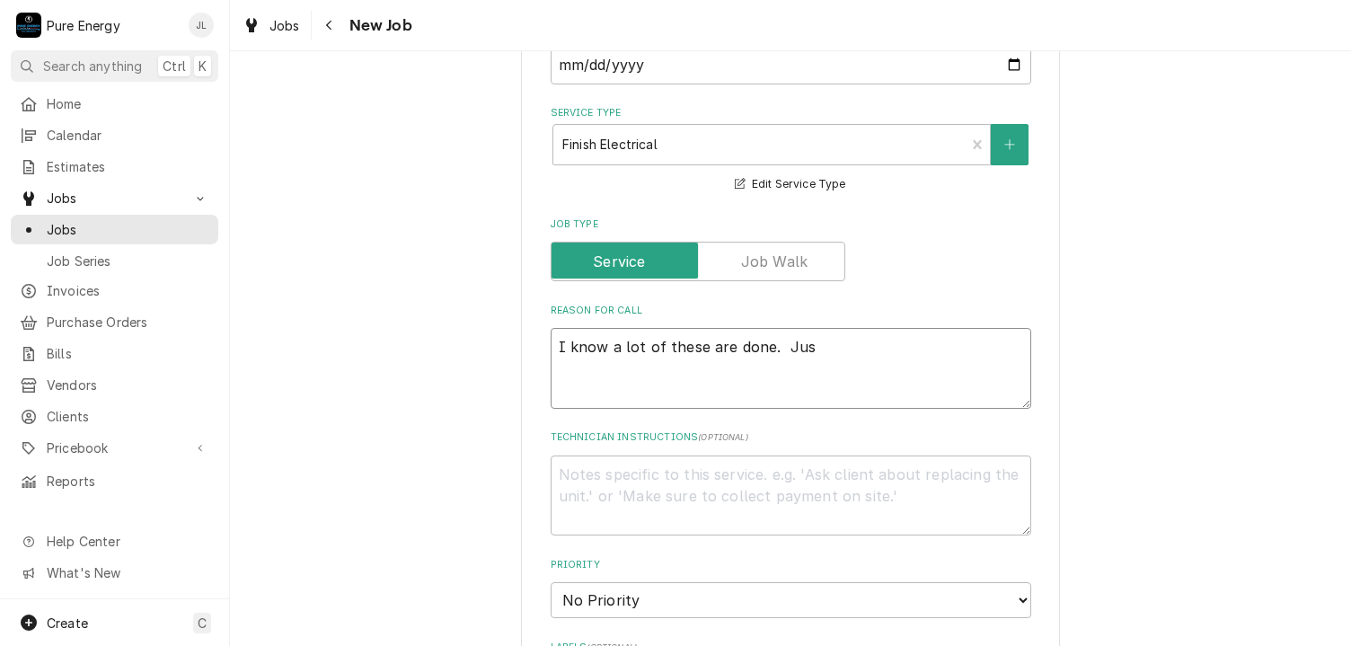
type textarea "x"
type textarea "I know a lot of these are done. Just"
type textarea "x"
type textarea "I know a lot of these are done. Just"
type textarea "x"
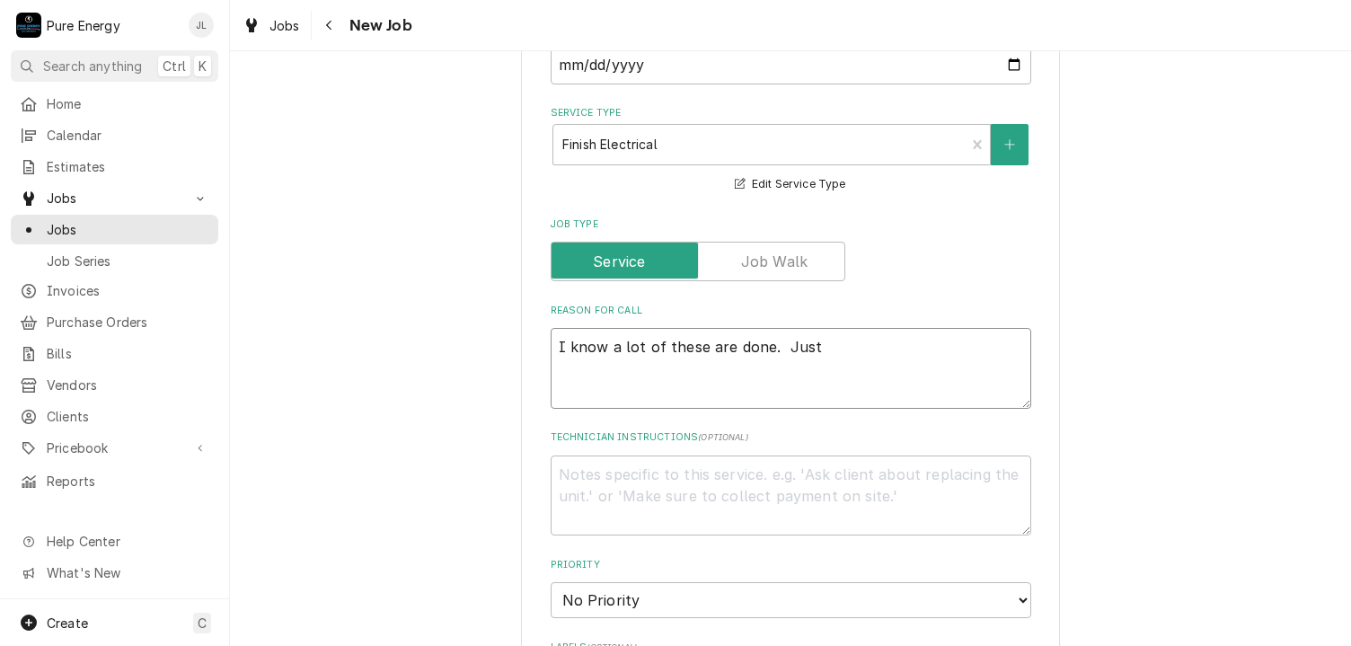
type textarea "I know a lot of these are done. Just e"
type textarea "x"
type textarea "I know a lot of these are done. Just ea"
type textarea "x"
type textarea "I know a lot of these are done. Just eas"
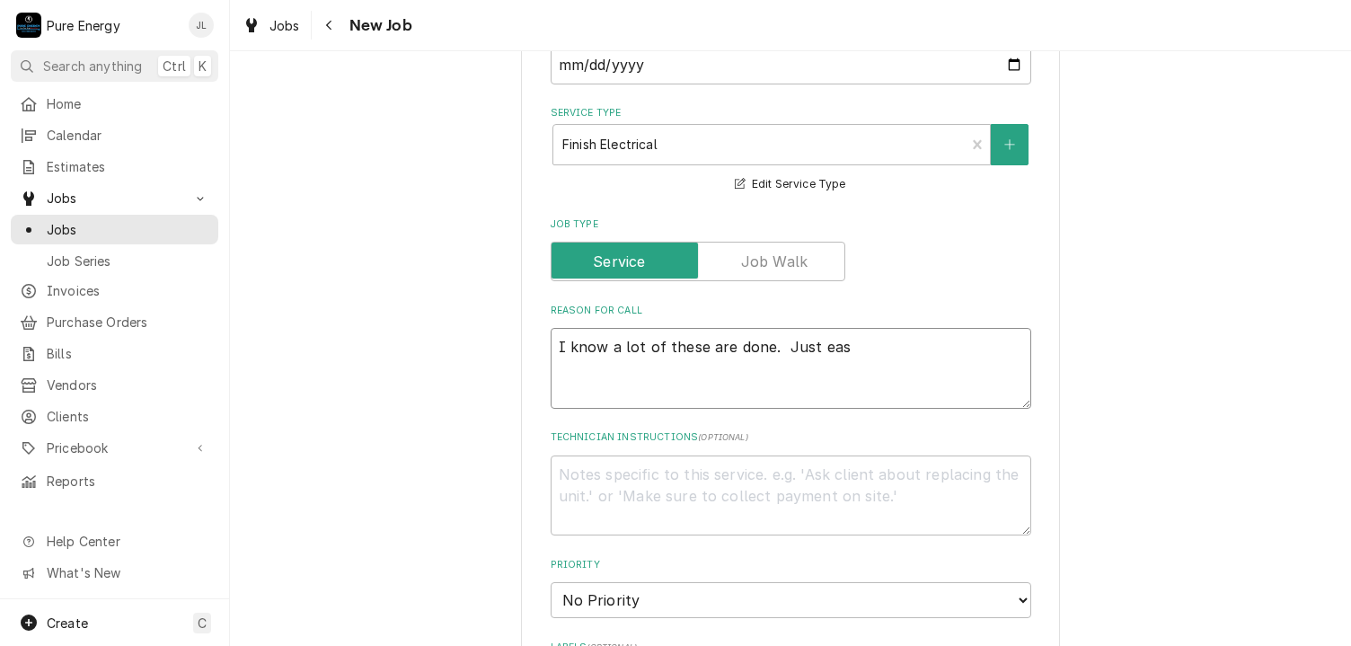
type textarea "x"
type textarea "I know a lot of these are done. Just easi"
type textarea "x"
type textarea "I know a lot of these are done. Just easie"
type textarea "x"
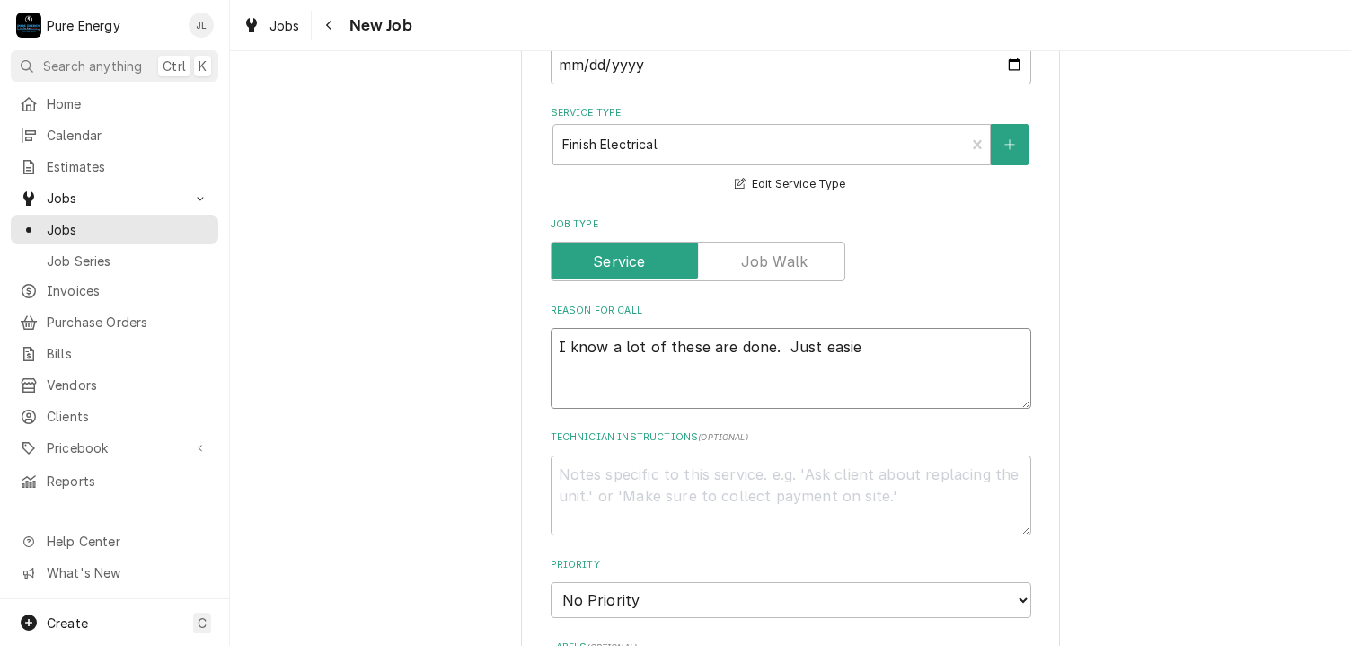
type textarea "I know a lot of these are done. Just easier"
type textarea "x"
type textarea "I know a lot of these are done. Just easier"
type textarea "x"
type textarea "I know a lot of these are done. Just easier t"
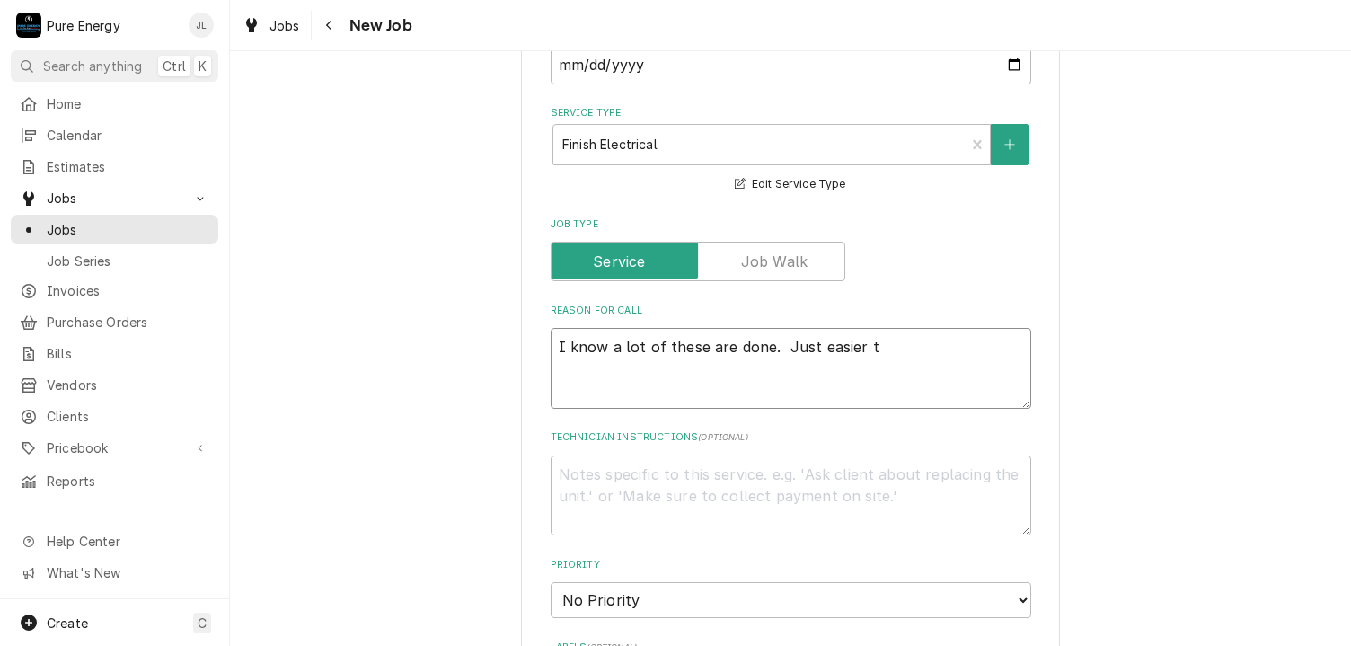
type textarea "x"
type textarea "I know a lot of these are done. Just easier to"
type textarea "x"
type textarea "I know a lot of these are done. Just easier to"
type textarea "x"
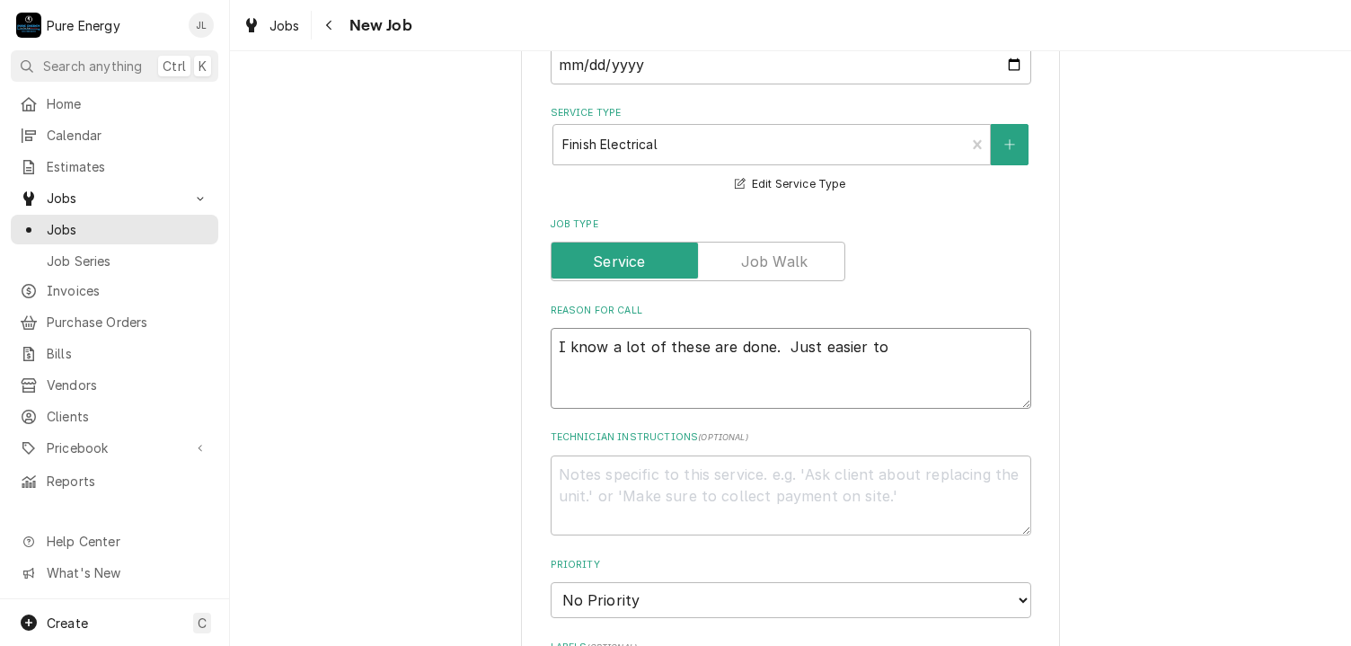
type textarea "I know a lot of these are done. Just easier to p"
type textarea "x"
type textarea "I know a lot of these are done. Just easier to po"
type textarea "x"
type textarea "I know a lot of these are done. Just easier to pos"
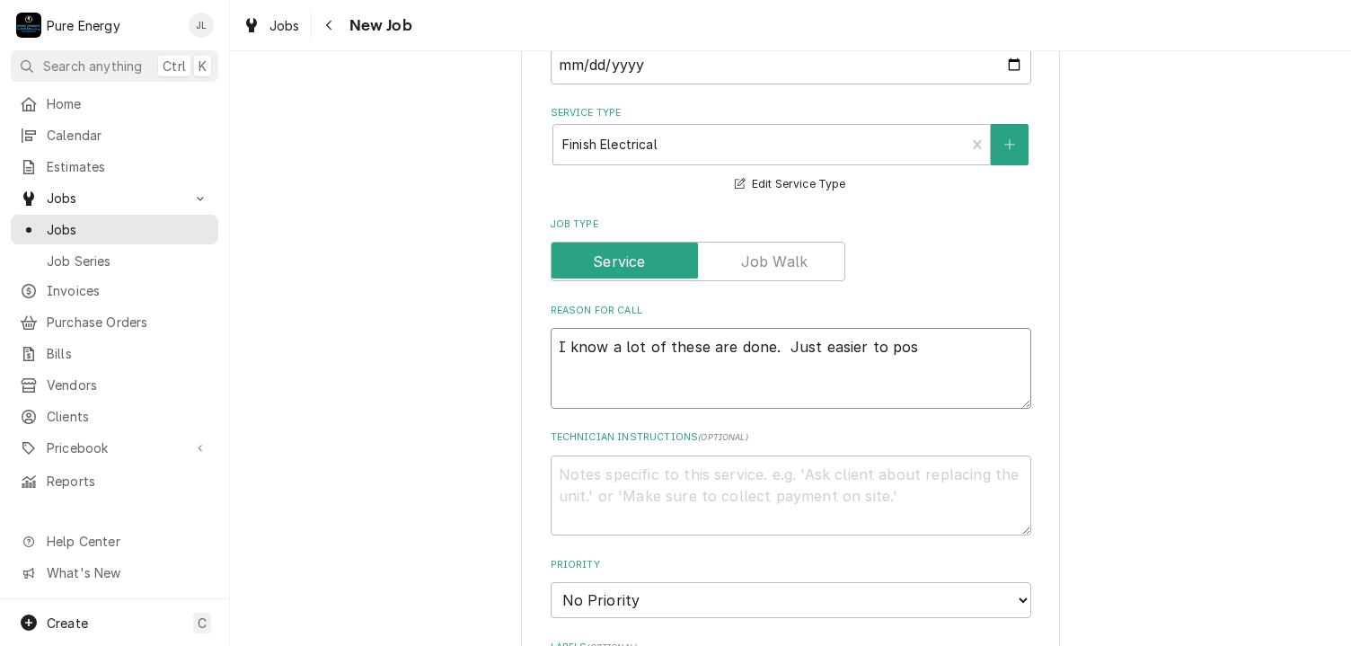
type textarea "x"
type textarea "I know a lot of these are done. Just easier to post"
type textarea "x"
type textarea "I know a lot of these are done. Just easier to post"
type textarea "x"
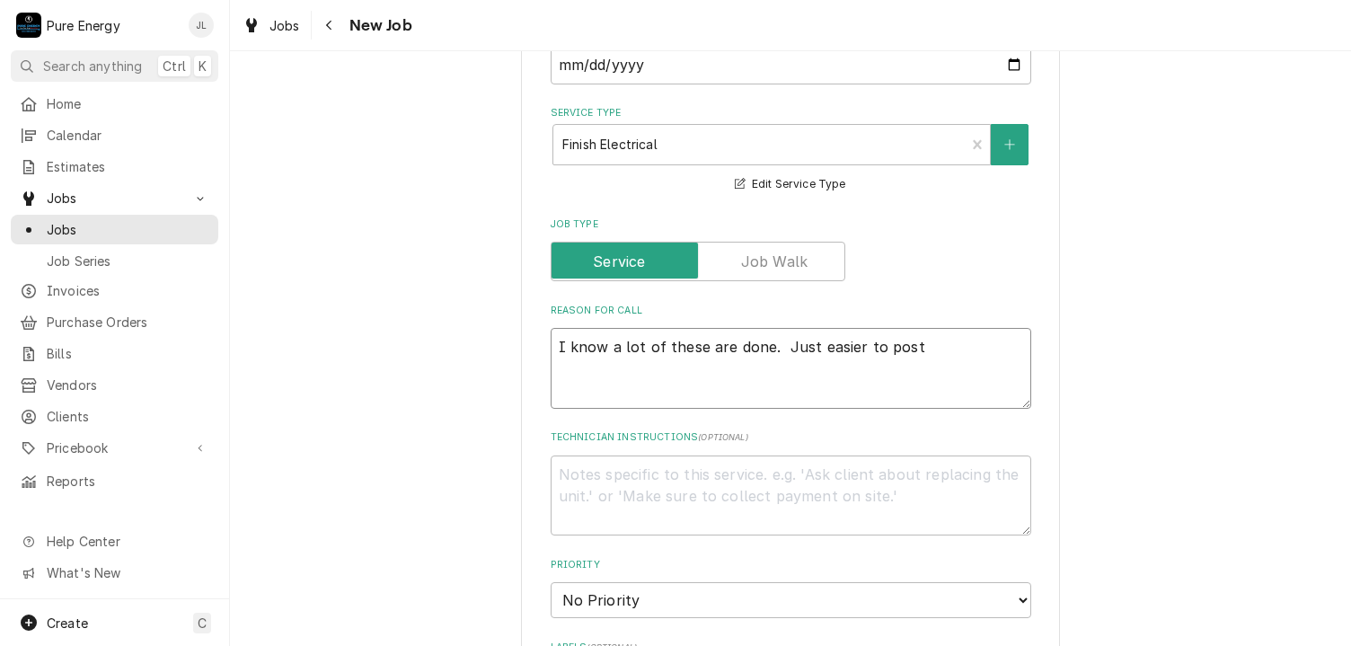
type textarea "I know a lot of these are done. Just easier to post a"
type textarea "x"
type textarea "I know a lot of these are done. Just easier to post al"
type textarea "x"
type textarea "I know a lot of these are done. Just easier to post all"
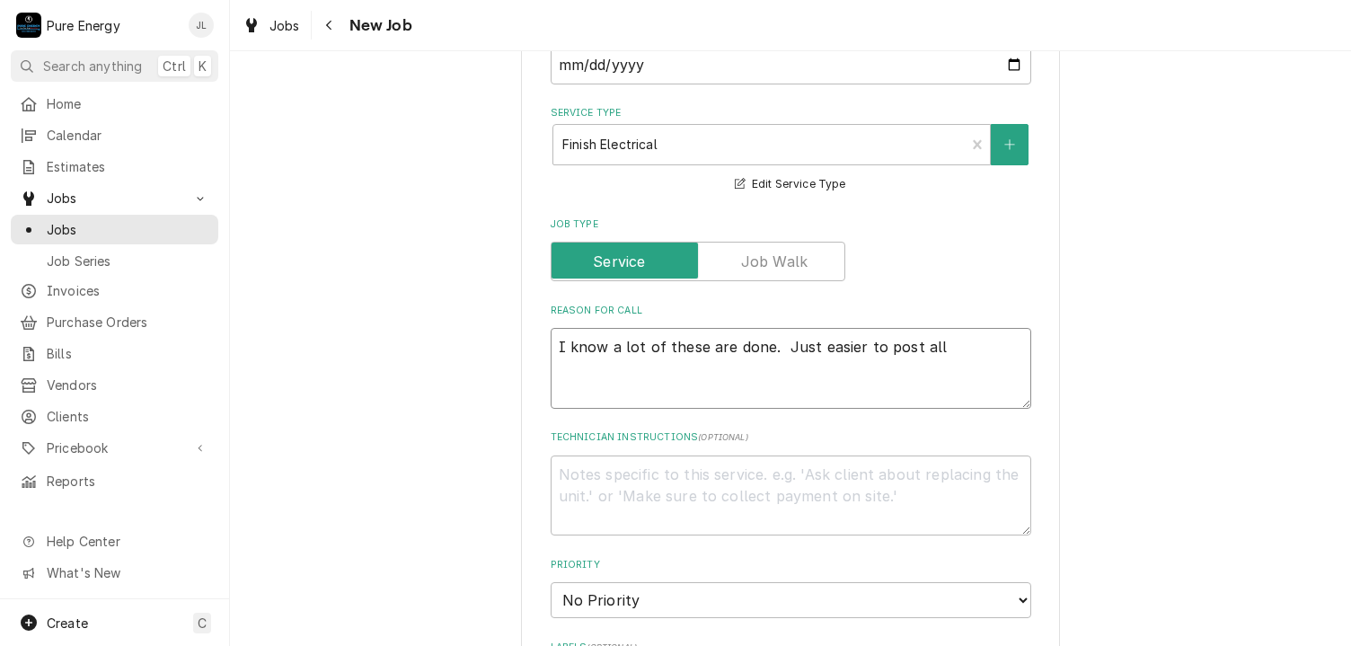
type textarea "x"
type textarea "I know a lot of these are done. Just easier to post all"
type textarea "x"
type textarea "I know a lot of these are done. Just easier to post all to"
type textarea "x"
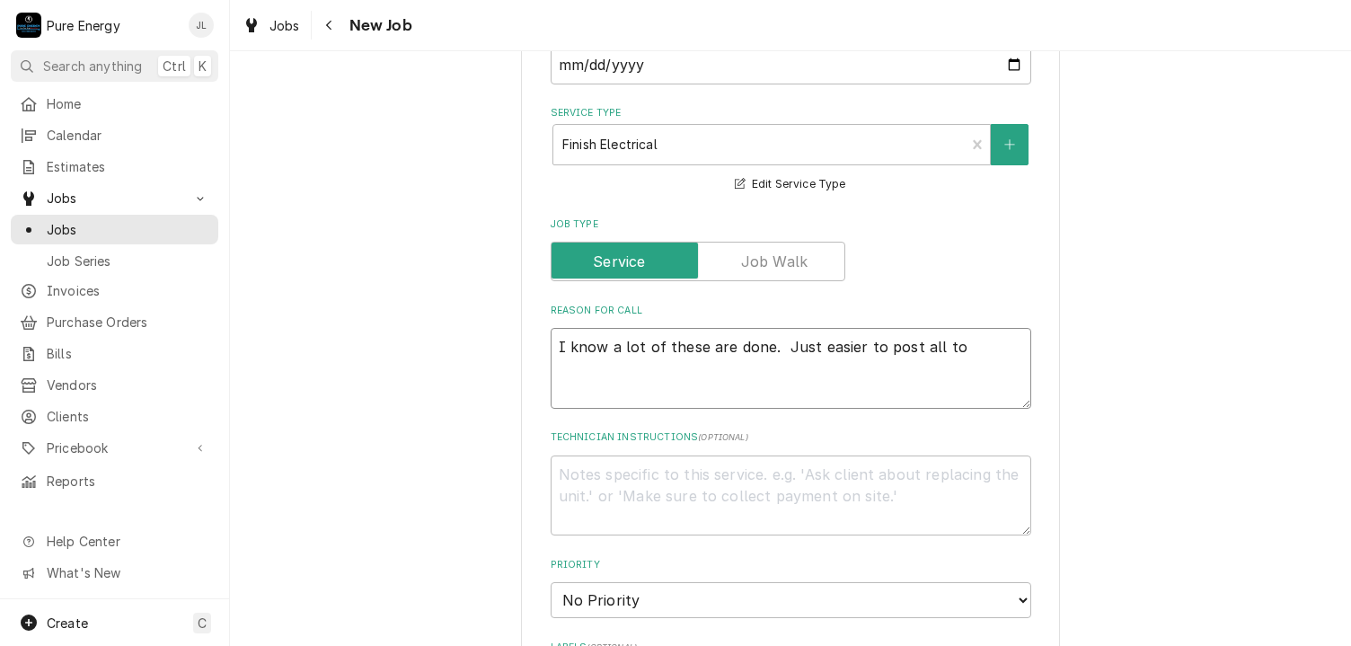
type textarea "I know a lot of these are done. Just easier to post all to"
type textarea "x"
type textarea "I know a lot of these are done. Just easier to post all to m"
type textarea "x"
type textarea "I know a lot of these are done. Just easier to post all to ma"
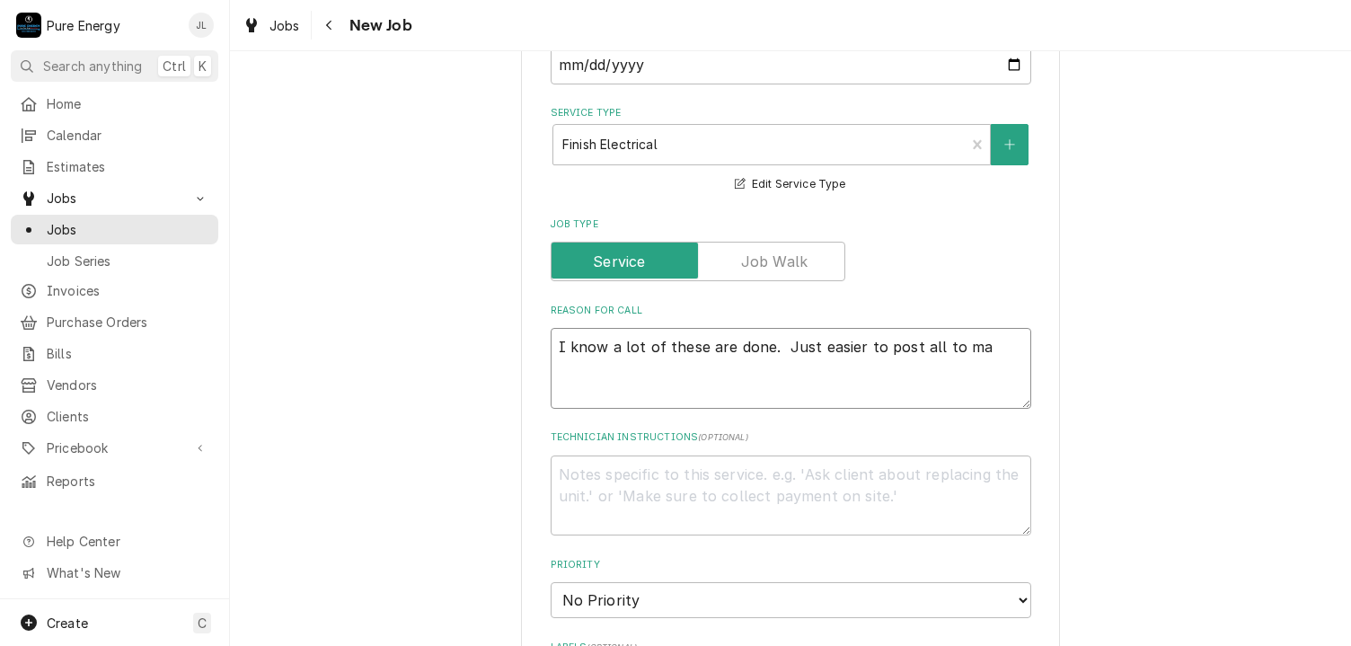
type textarea "x"
type textarea "I know a lot of these are done. Just easier to post all to mak"
type textarea "x"
type textarea "I know a lot of these are done. Just easier to post all to make"
type textarea "x"
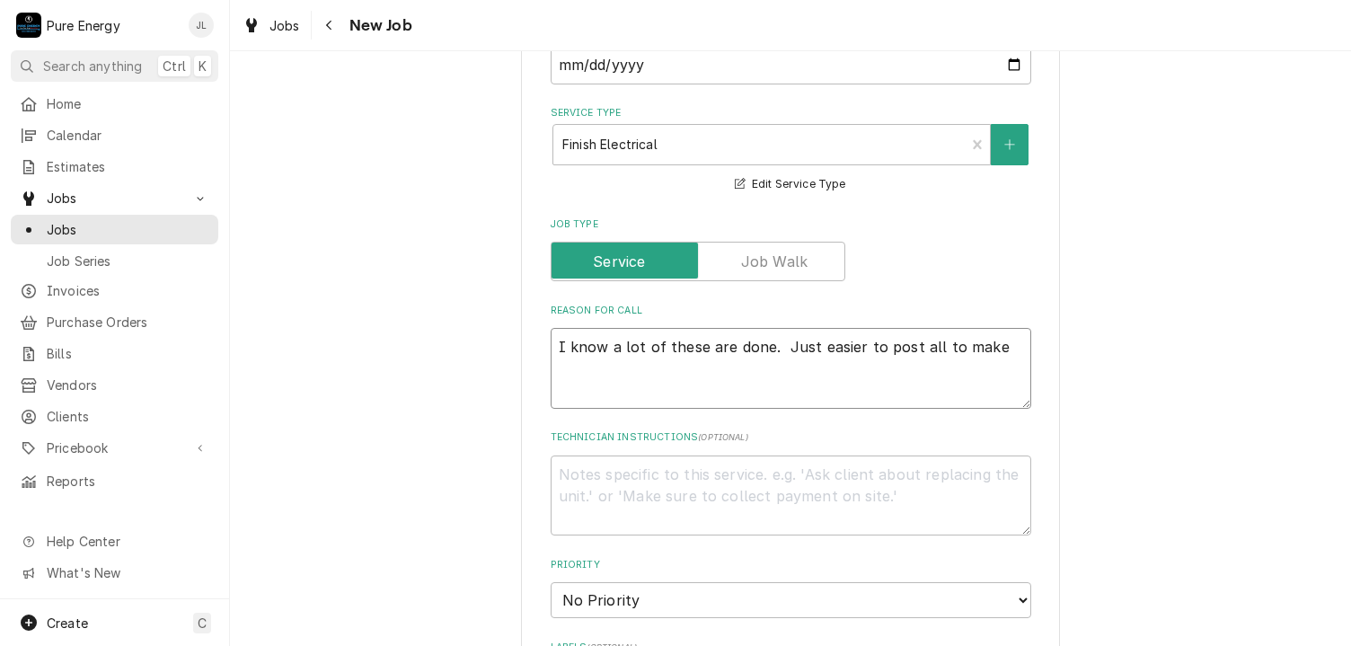
type textarea "I know a lot of these are done. Just easier to post all to make"
type textarea "x"
type textarea "I know a lot of these are done. Just easier to post all to make s"
type textarea "x"
type textarea "I know a lot of these are done. Just easier to post all to make su"
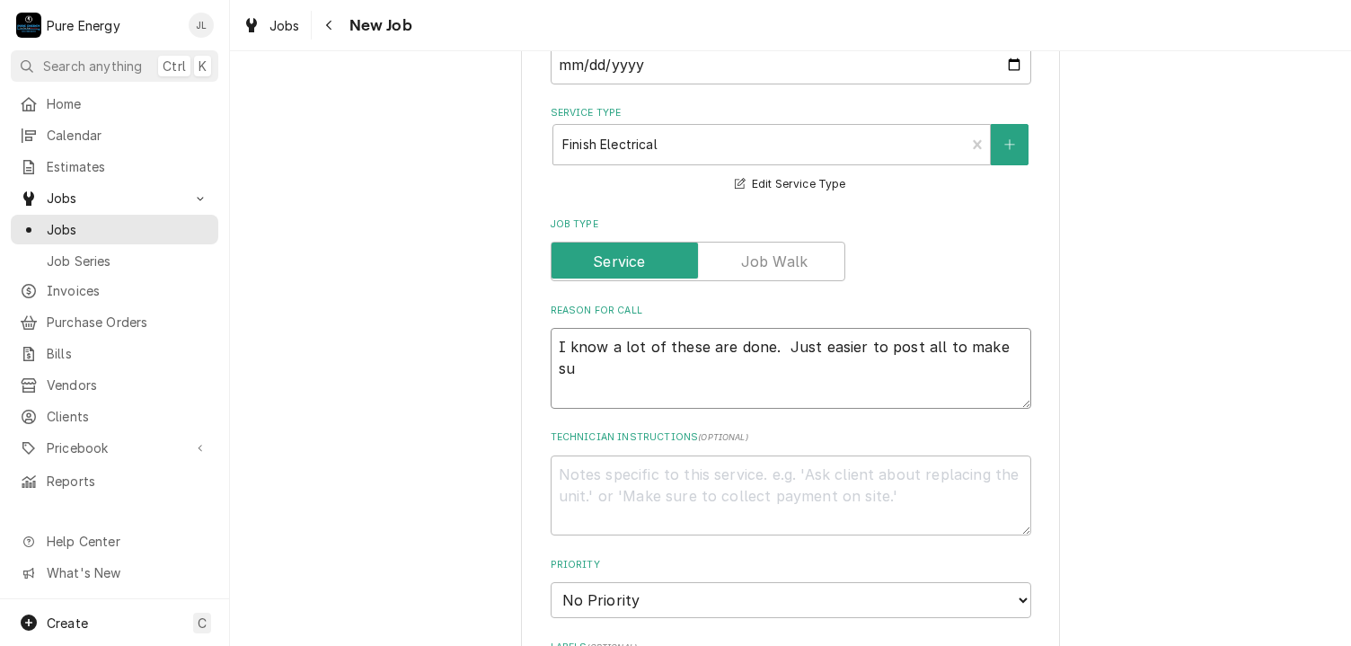
type textarea "x"
type textarea "I know a lot of these are done. Just easier to post all to make sur"
type textarea "x"
type textarea "I know a lot of these are done. Just easier to post all to make sure"
type textarea "x"
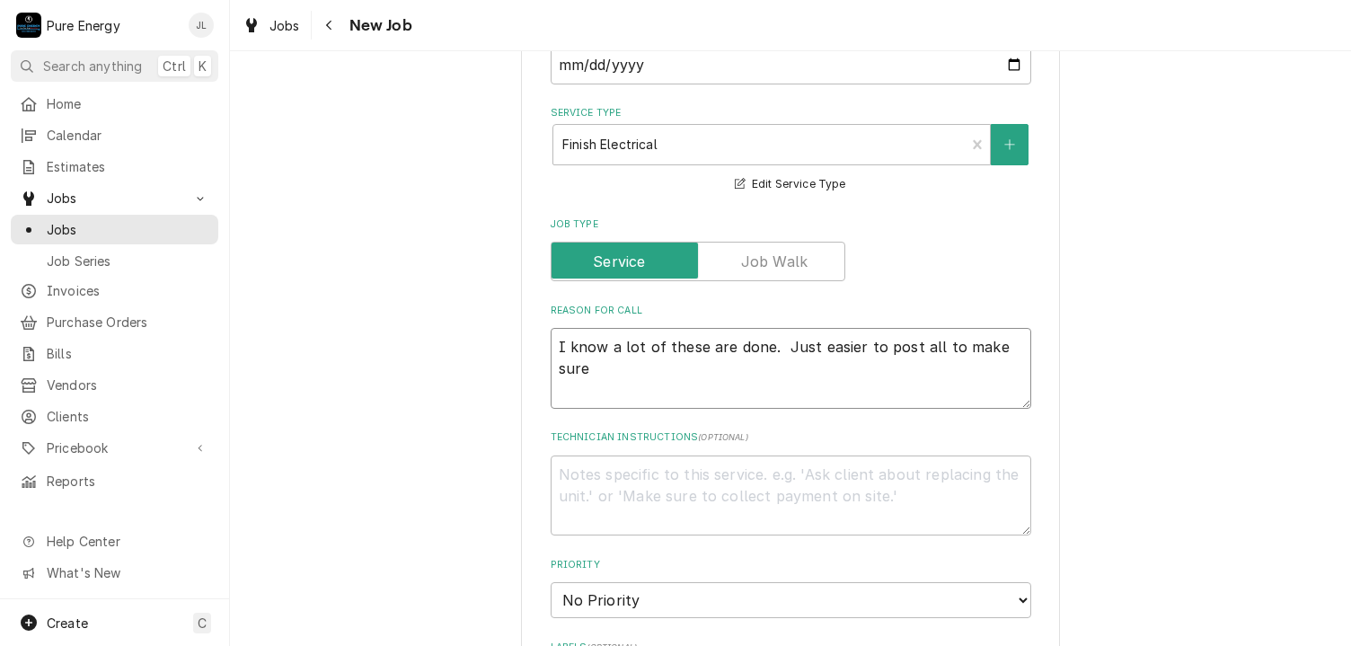
type textarea "I know a lot of these are done. Just easier to post all to make sure"
type textarea "x"
type textarea "I know a lot of these are done. Just easier to post all to make sure n"
type textarea "x"
type textarea "I know a lot of these are done. Just easier to post all to make sure no"
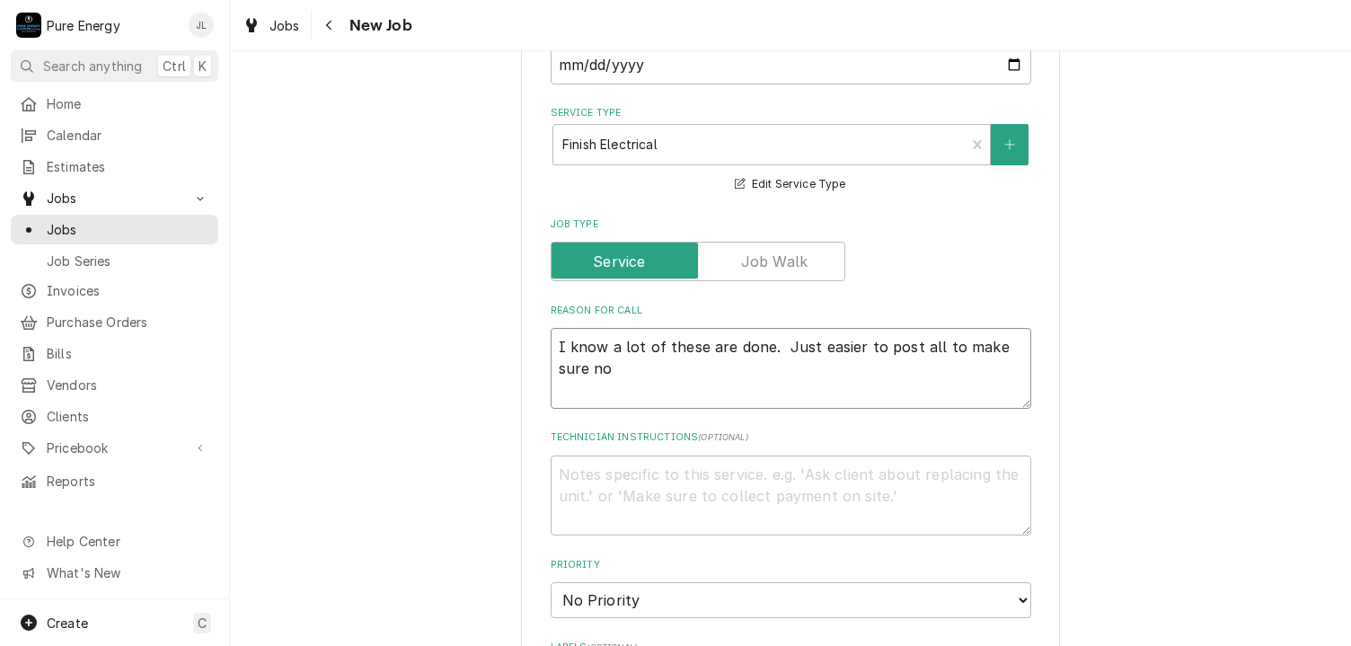
type textarea "x"
type textarea "I know a lot of these are done. Just easier to post all to make sure not"
type textarea "x"
type textarea "I know a lot of these are done. Just easier to post all to make sure noth"
type textarea "x"
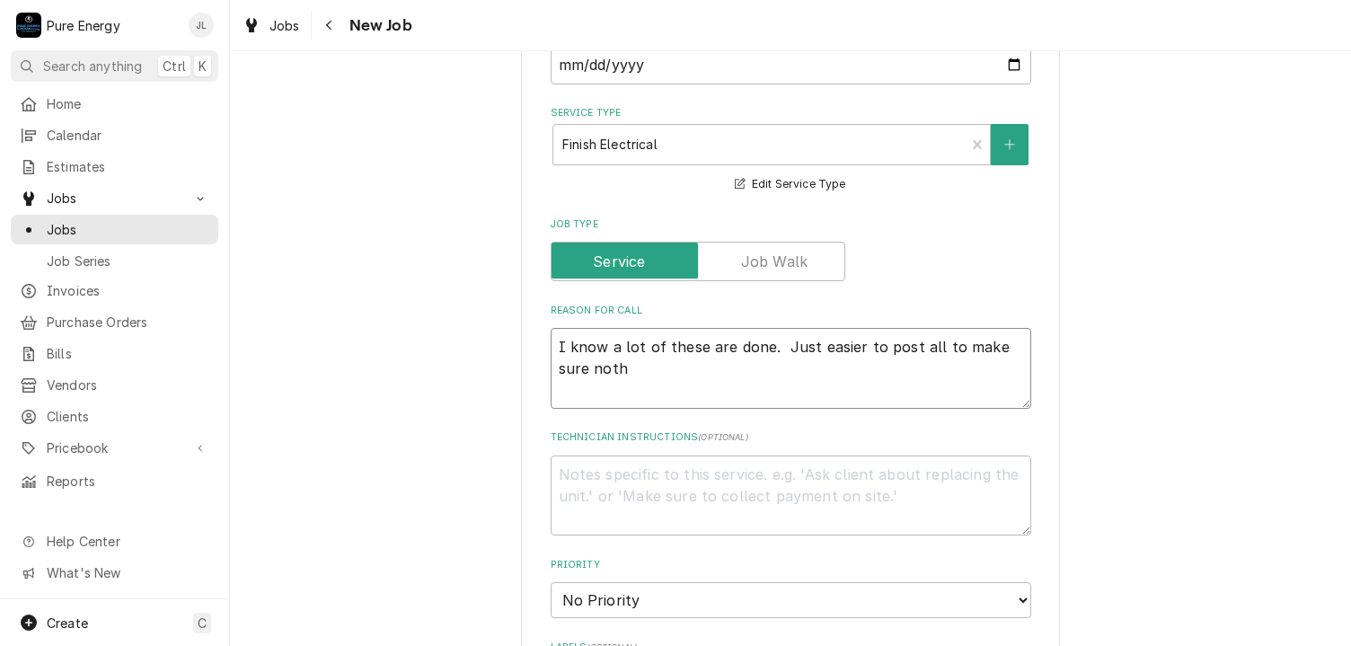
type textarea "I know a lot of these are done. Just easier to post all to make sure nothi"
type textarea "x"
type textarea "I know a lot of these are done. Just easier to post all to make sure nothin"
type textarea "x"
type textarea "I know a lot of these are done. Just easier to post all to make sure nothing"
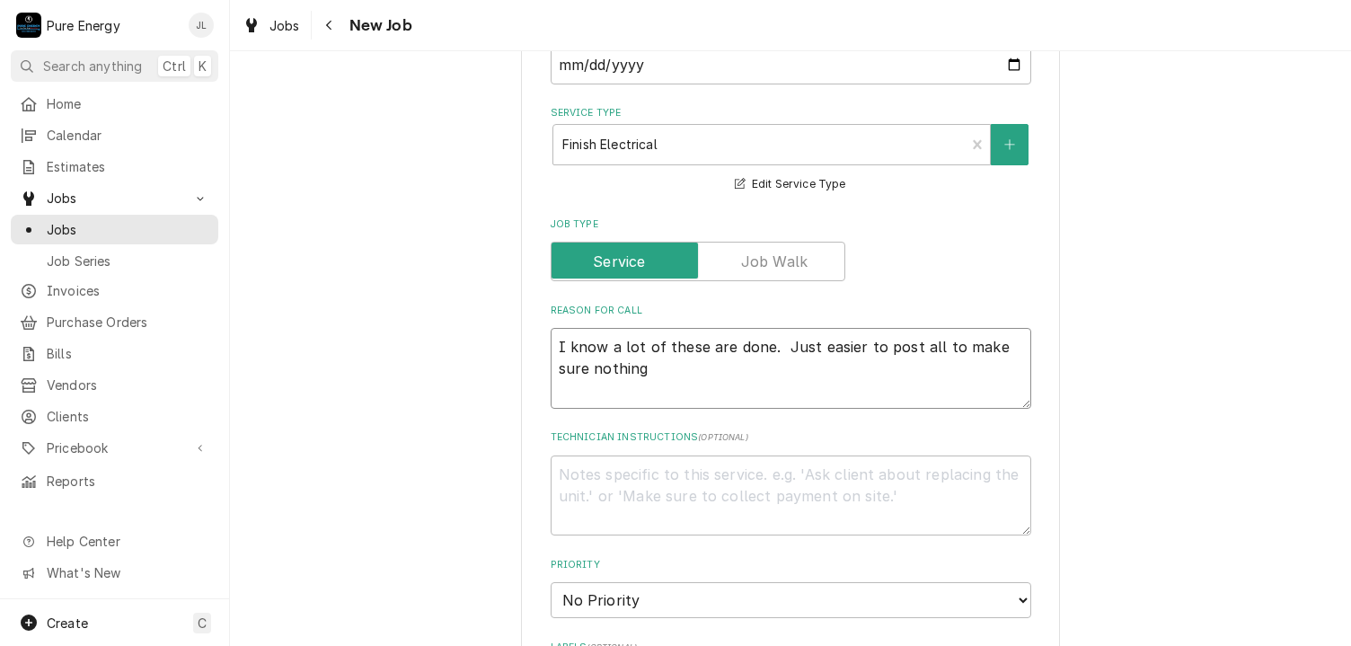
type textarea "x"
type textarea "I know a lot of these are done. Just easier to post all to make sure nothing"
type textarea "x"
type textarea "I know a lot of these are done. Just easier to post all to make sure nothing i"
type textarea "x"
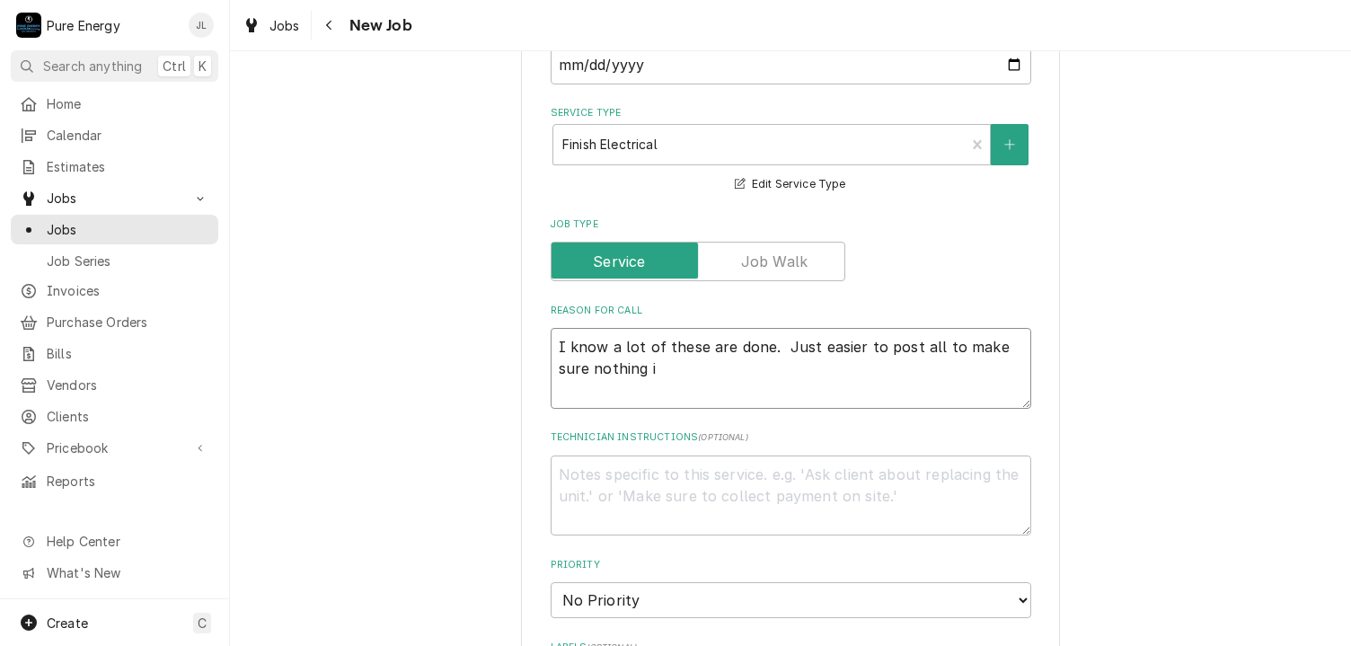
type textarea "I know a lot of these are done. Just easier to post all to make sure nothing is"
type textarea "x"
type textarea "I know a lot of these are done. Just easier to post all to make sure nothing is"
type textarea "x"
type textarea "I know a lot of these are done. Just easier to post all to make sure nothing is…"
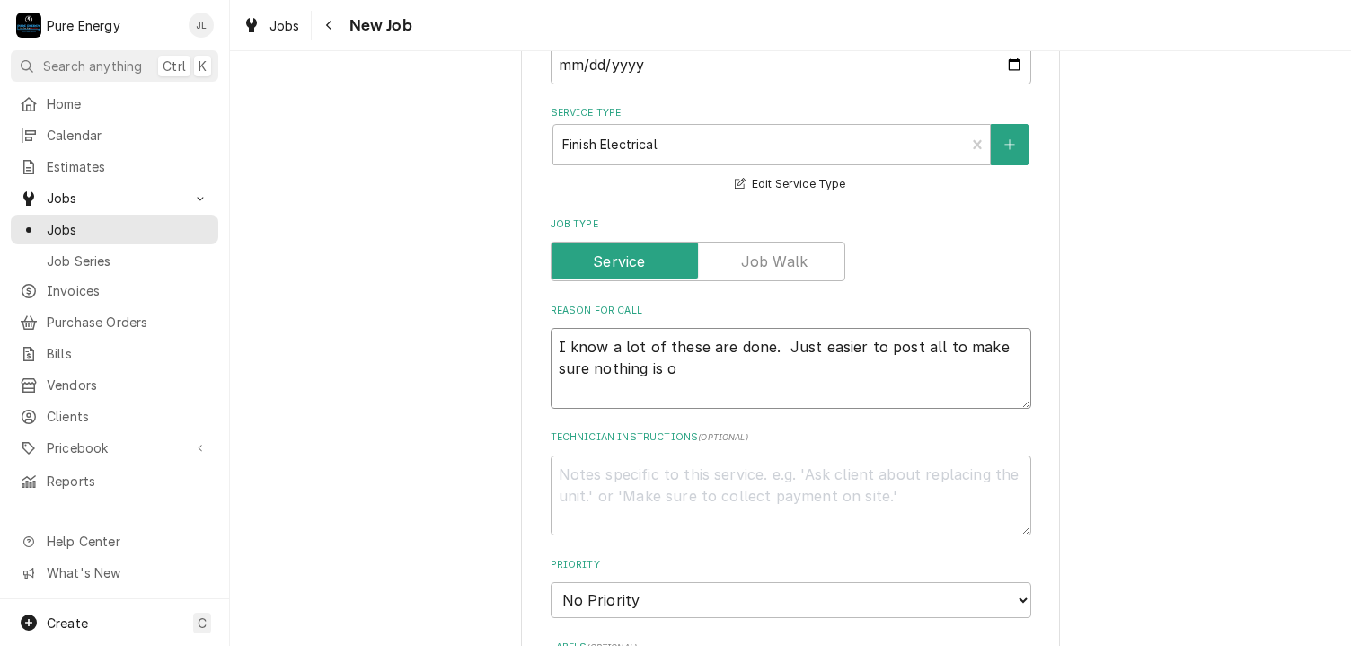
type textarea "x"
type textarea "I know a lot of these are done. Just easier to post all to make sure nothing is…"
type textarea "x"
type textarea "I know a lot of these are done. Just easier to post all to make sure nothing is…"
type textarea "x"
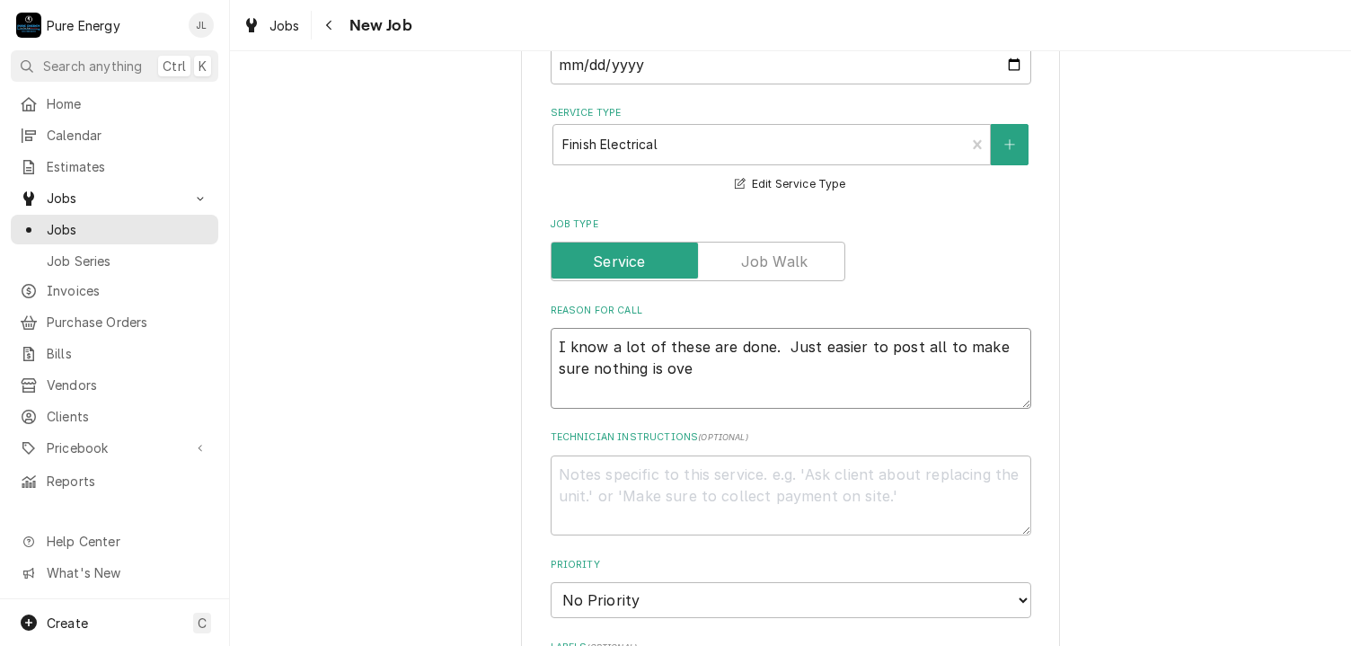
type textarea "I know a lot of these are done. Just easier to post all to make sure nothing is…"
type textarea "x"
type textarea "I know a lot of these are done. Just easier to post all to make sure nothing is…"
type textarea "x"
type textarea "I know a lot of these are done. Just easier to post all to make sure nothing is…"
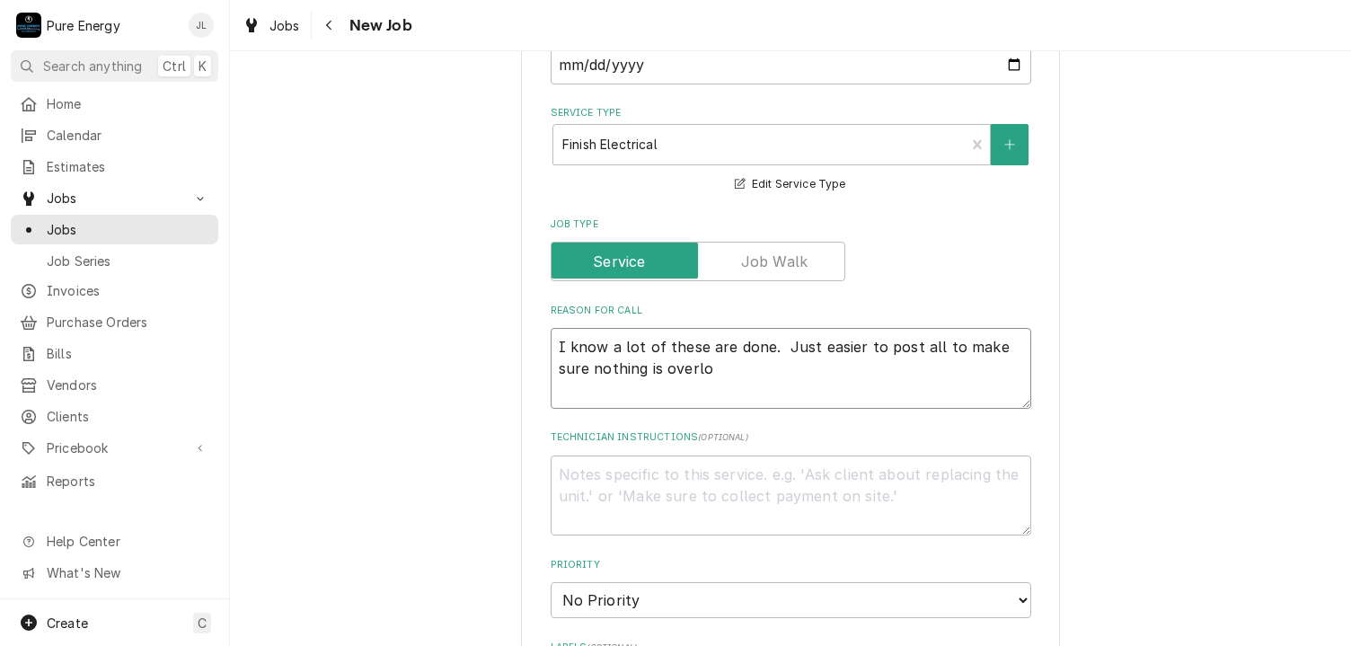
type textarea "x"
type textarea "I know a lot of these are done. Just easier to post all to make sure nothing is…"
type textarea "x"
type textarea "I know a lot of these are done. Just easier to post all to make sure nothing is…"
type textarea "x"
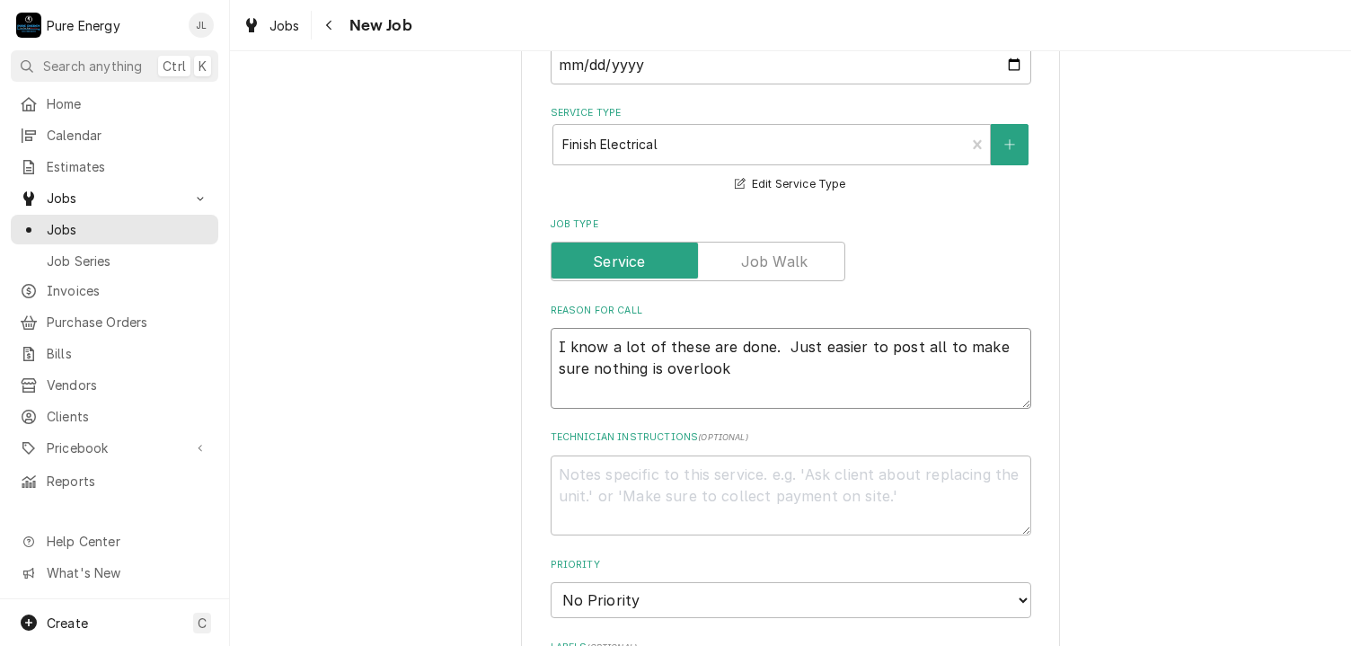
type textarea "I know a lot of these are done. Just easier to post all to make sure nothing is…"
type textarea "x"
type textarea "I know a lot of these are done. Just easier to post all to make sure nothing is…"
type textarea "x"
type textarea "I know a lot of these are done. Just easier to post all to make sure nothing is…"
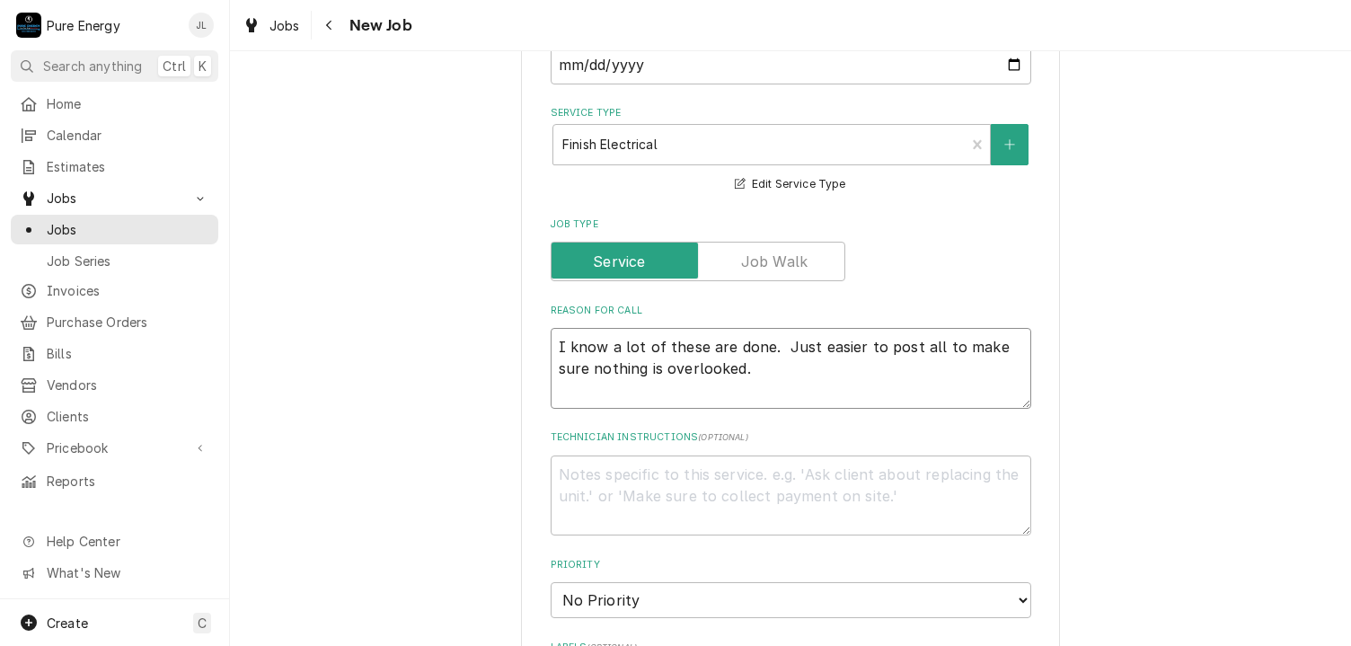
type textarea "x"
type textarea "I know a lot of these are done. Just easier to post all to make sure nothing is…"
type textarea "x"
type textarea "I know a lot of these are done. Just easier to post all to make sure nothing is…"
type textarea "x"
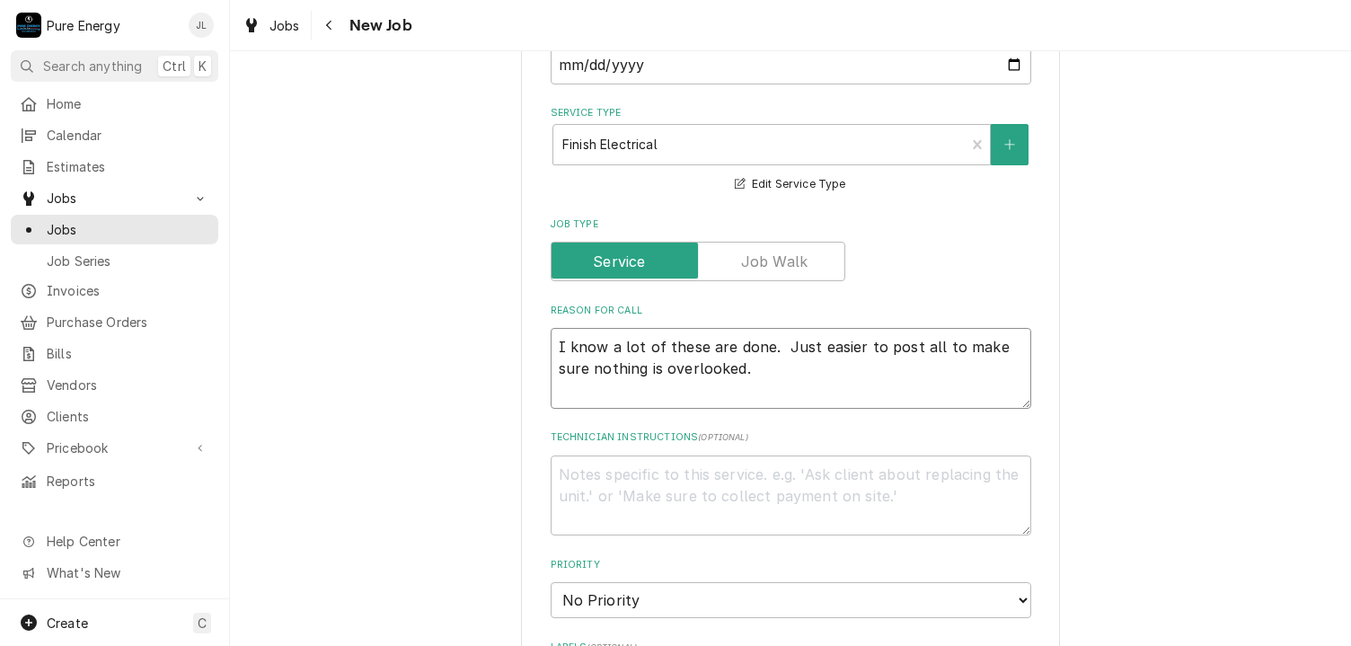
type textarea "I know a lot of these are done. Just easier to post all to make sure nothing is…"
paste textarea "Items still to be done. In the kitchen, the two gang switch/outlet at end of co…"
type textarea "x"
type textarea "I know a lot of these are done. Just easier to post all to make sure nothing is…"
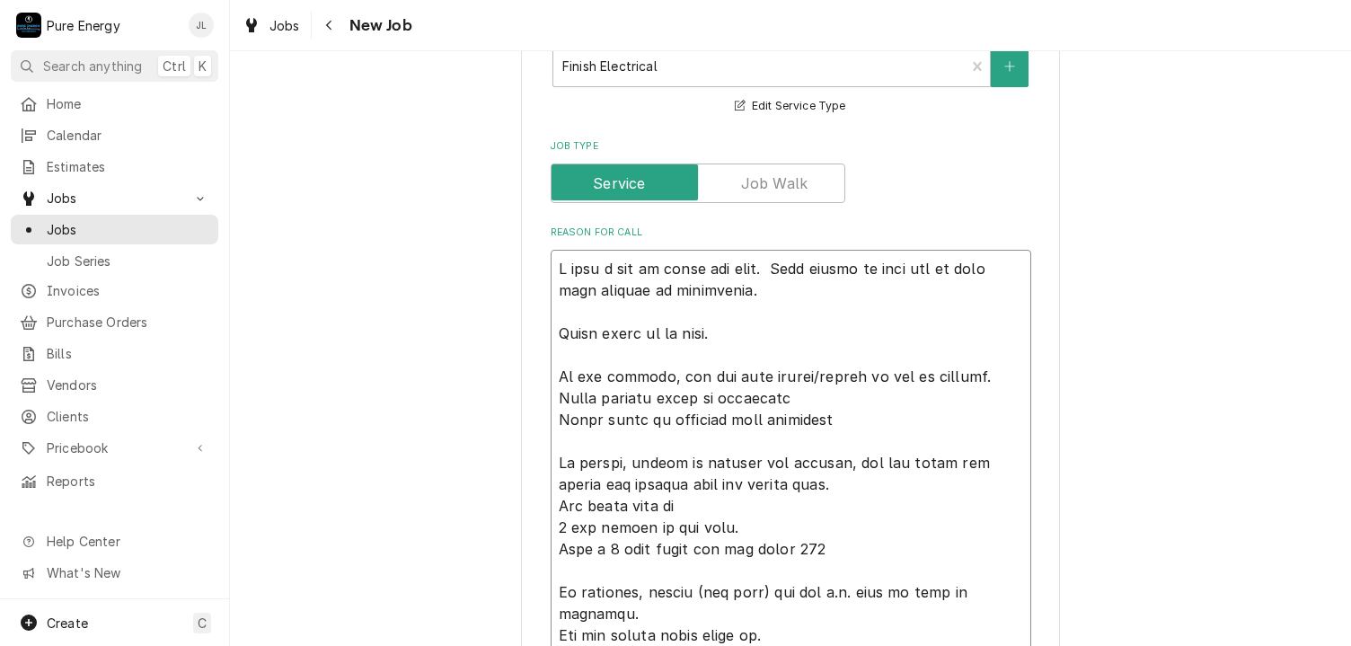
scroll to position [438, 0]
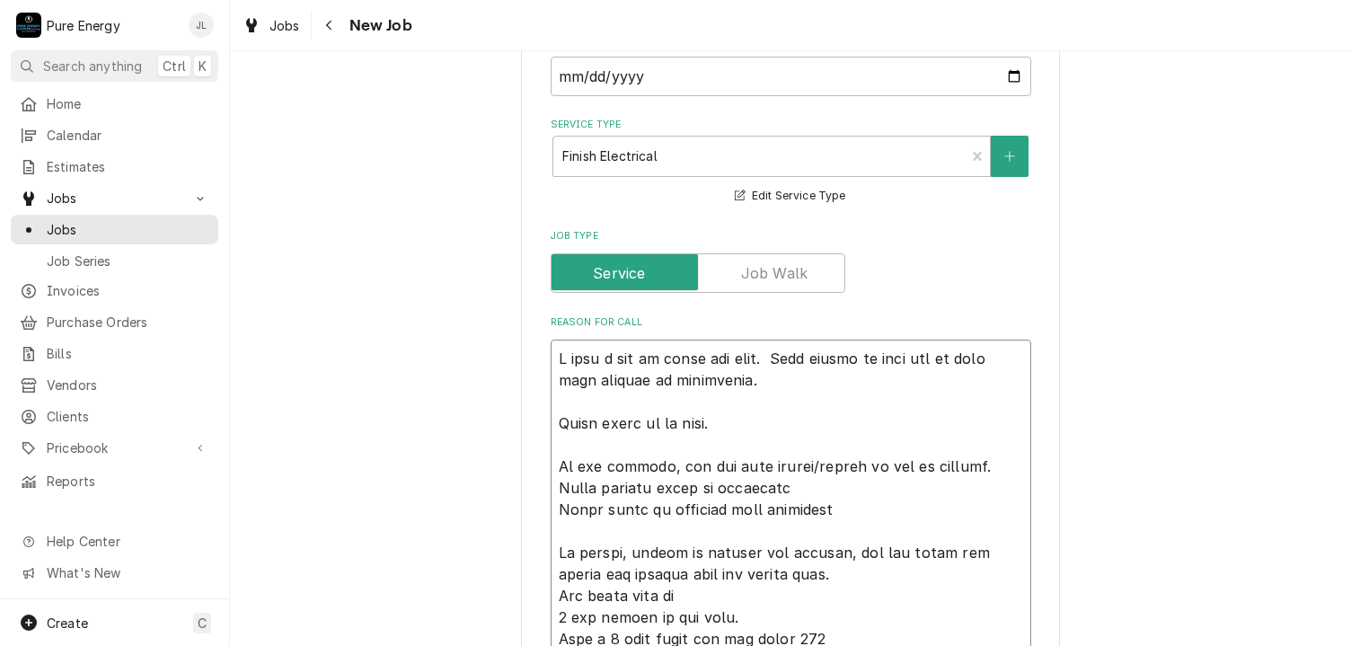
type textarea "x"
type textarea "I know a lot of these are done. Just easier to post all oto make sure nothing i…"
type textarea "x"
type textarea "I know a lot of these are done. Just easier to post all ofto make sure nothing …"
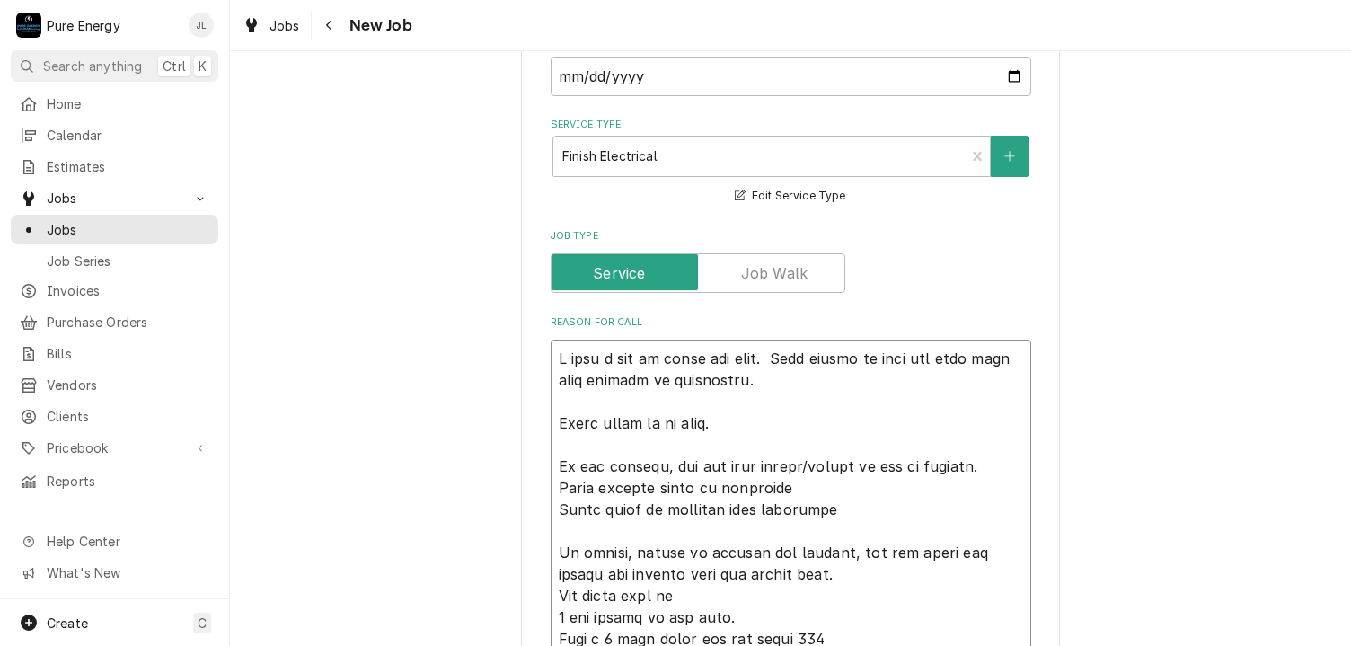
type textarea "x"
type textarea "I know a lot of these are done. Just easier to post all of to make sure nothing…"
type textarea "x"
type textarea "I know a lot of these are done. Just easier to post all of lto make sure nothin…"
type textarea "x"
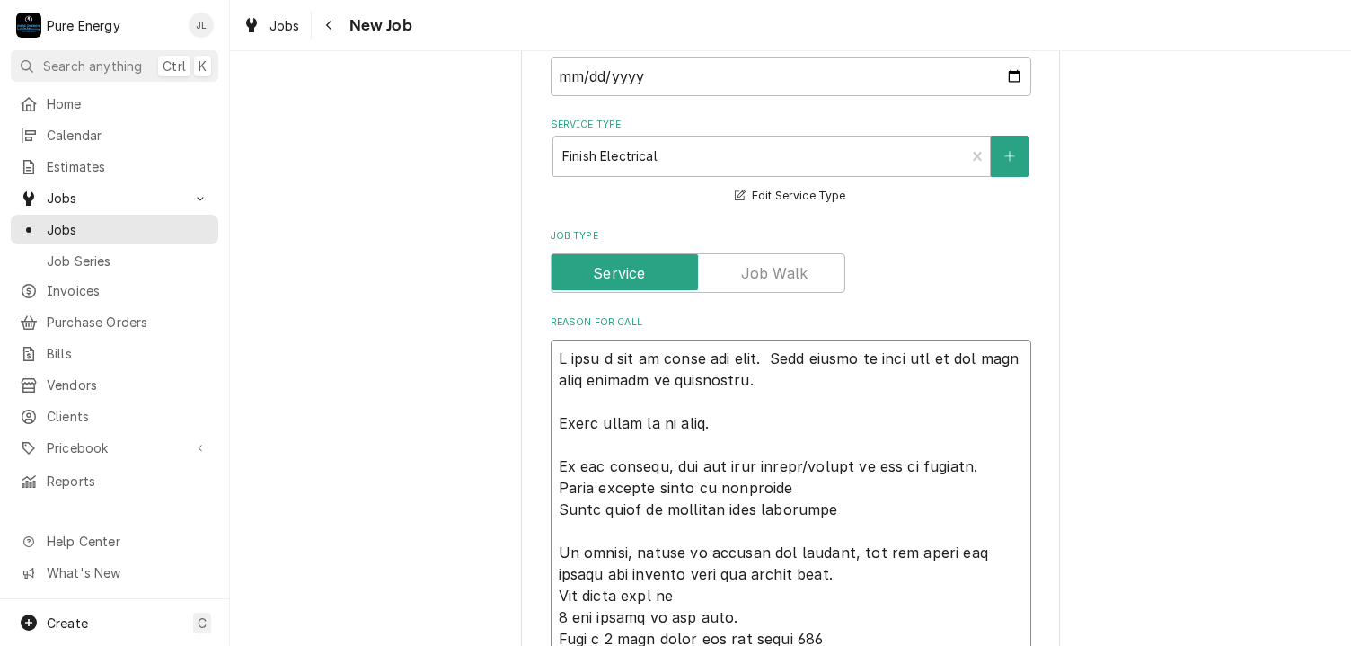
type textarea "I know a lot of these are done. Just easier to post all of lito make sure nothi…"
type textarea "x"
type textarea "I know a lot of these are done. Just easier to post all of listo make sure noth…"
type textarea "x"
type textarea "I know a lot of these are done. Just easier to post all of listto make sure not…"
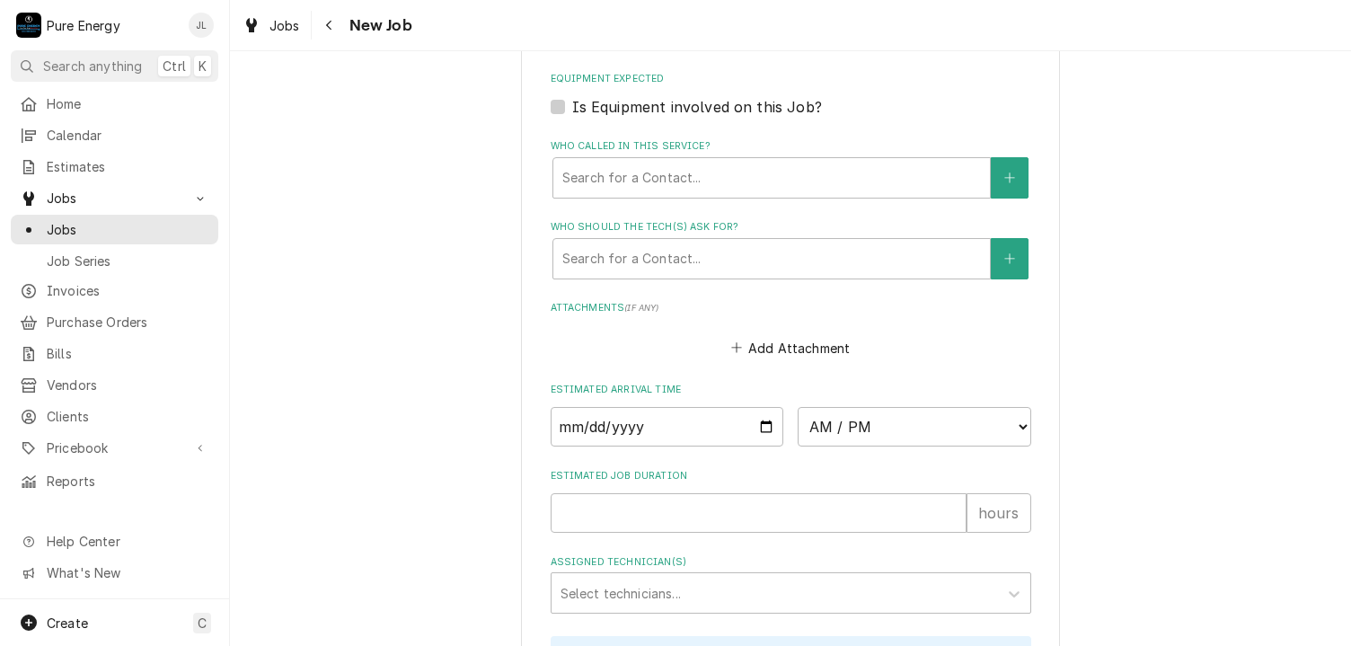
scroll to position [1965, 0]
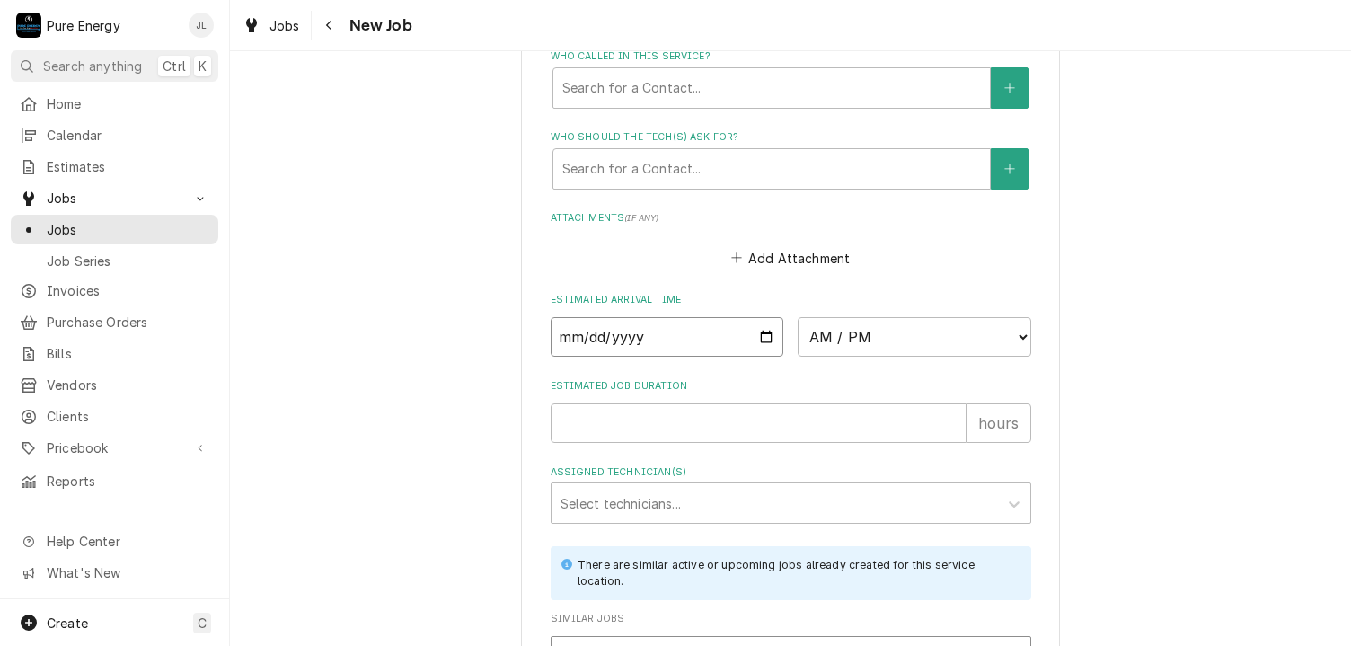
click at [756, 333] on input "Date" at bounding box center [668, 337] width 234 height 40
click at [1014, 334] on select "AM / PM 6:00 AM 6:15 AM 6:30 AM 6:45 AM 7:00 AM 7:15 AM 7:30 AM 7:45 AM 8:00 AM…" at bounding box center [915, 337] width 234 height 40
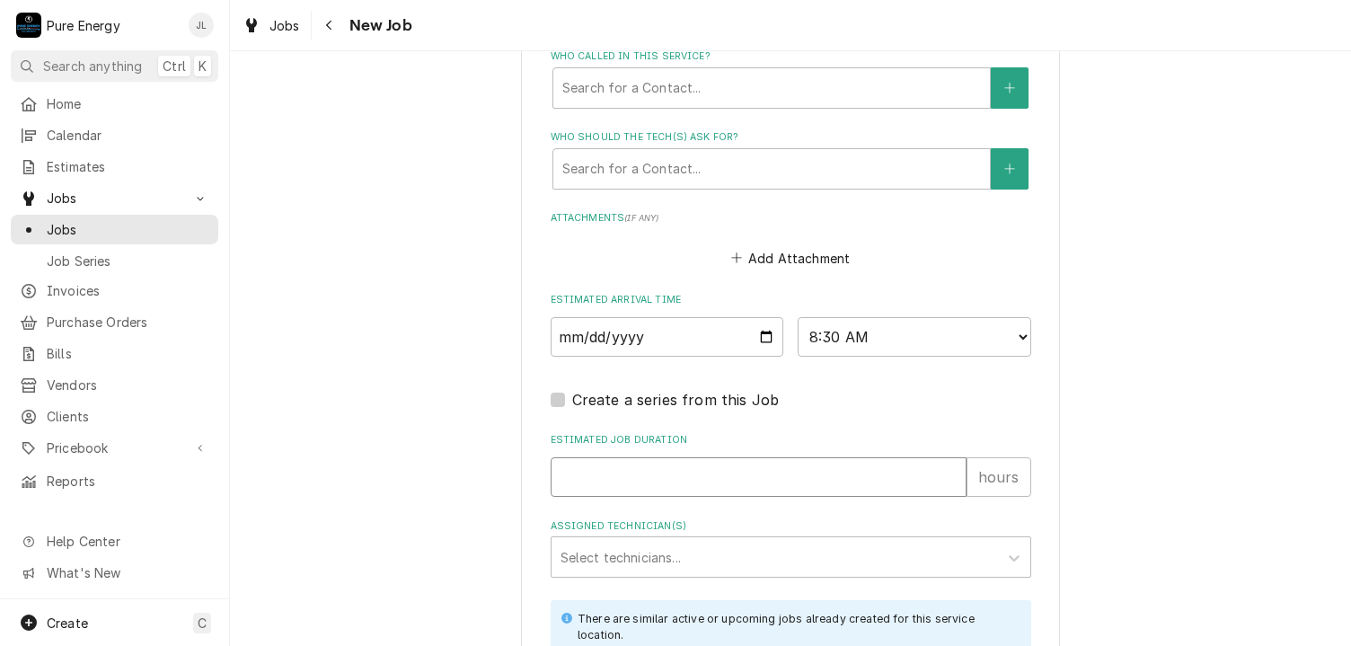
click at [671, 472] on input "Estimated Job Duration" at bounding box center [759, 477] width 416 height 40
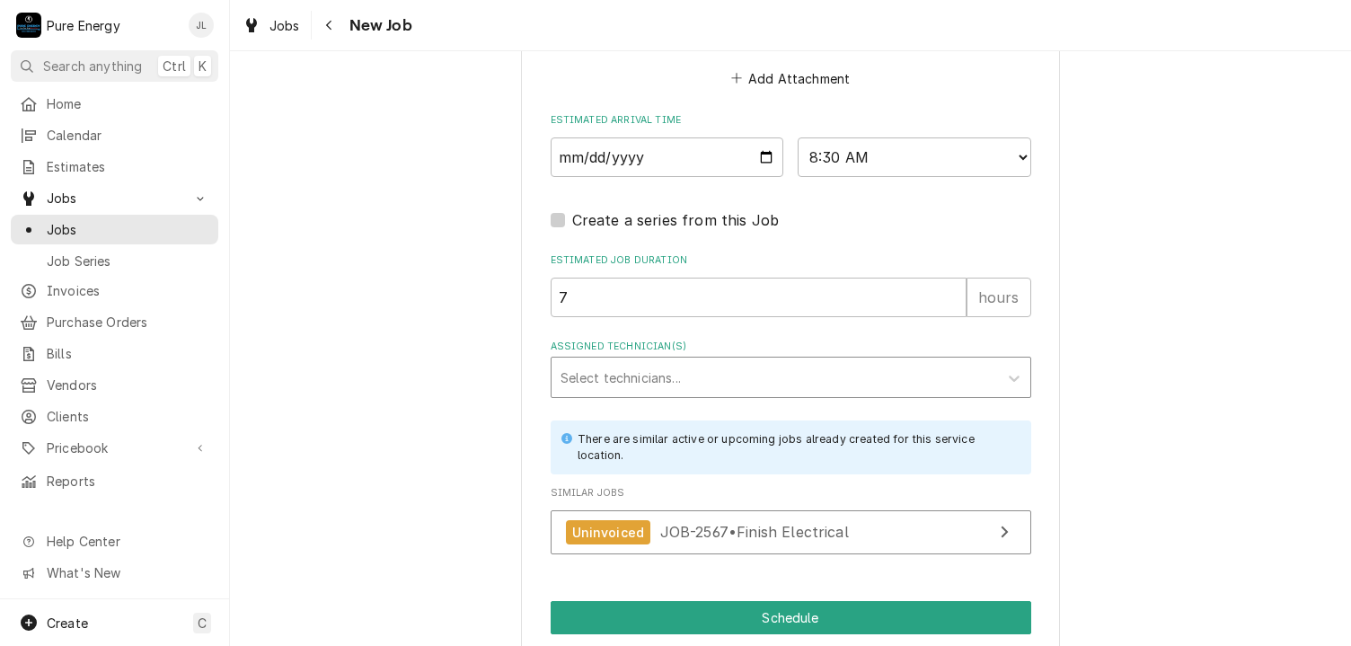
click at [715, 358] on div "Select technicians..." at bounding box center [775, 378] width 447 height 40
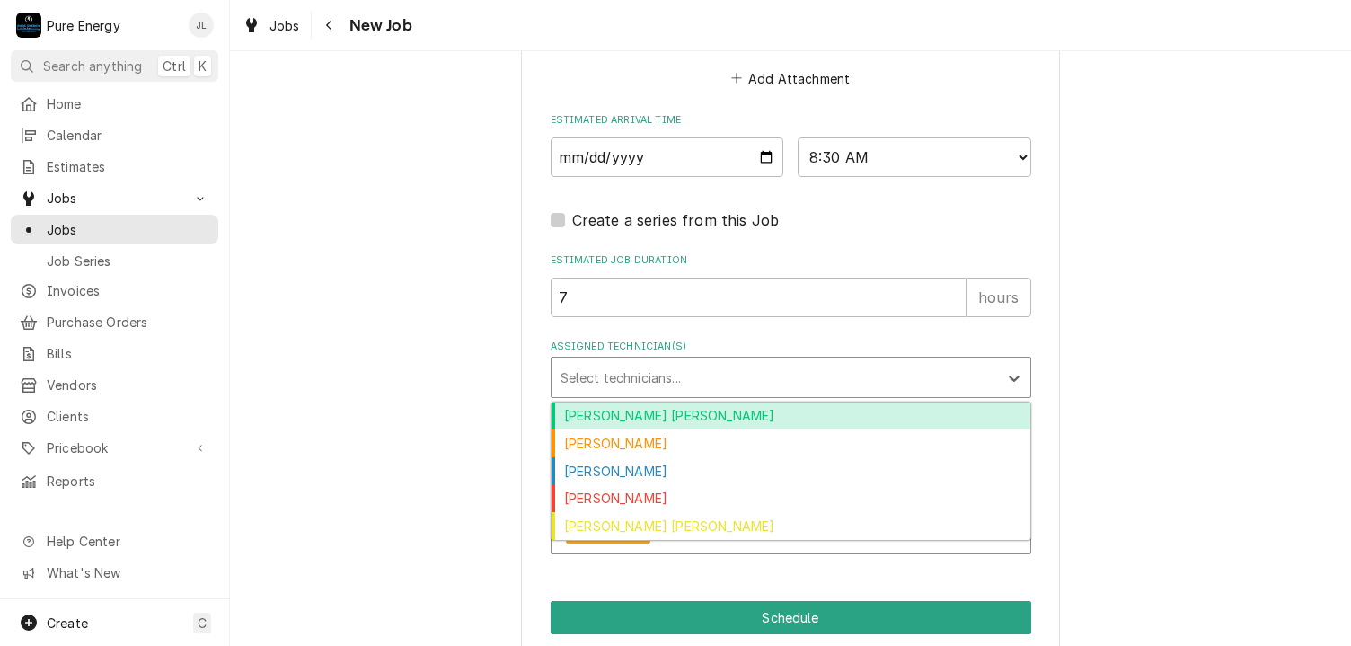
click at [686, 417] on div "Albert Hernandez Soto" at bounding box center [791, 417] width 479 height 28
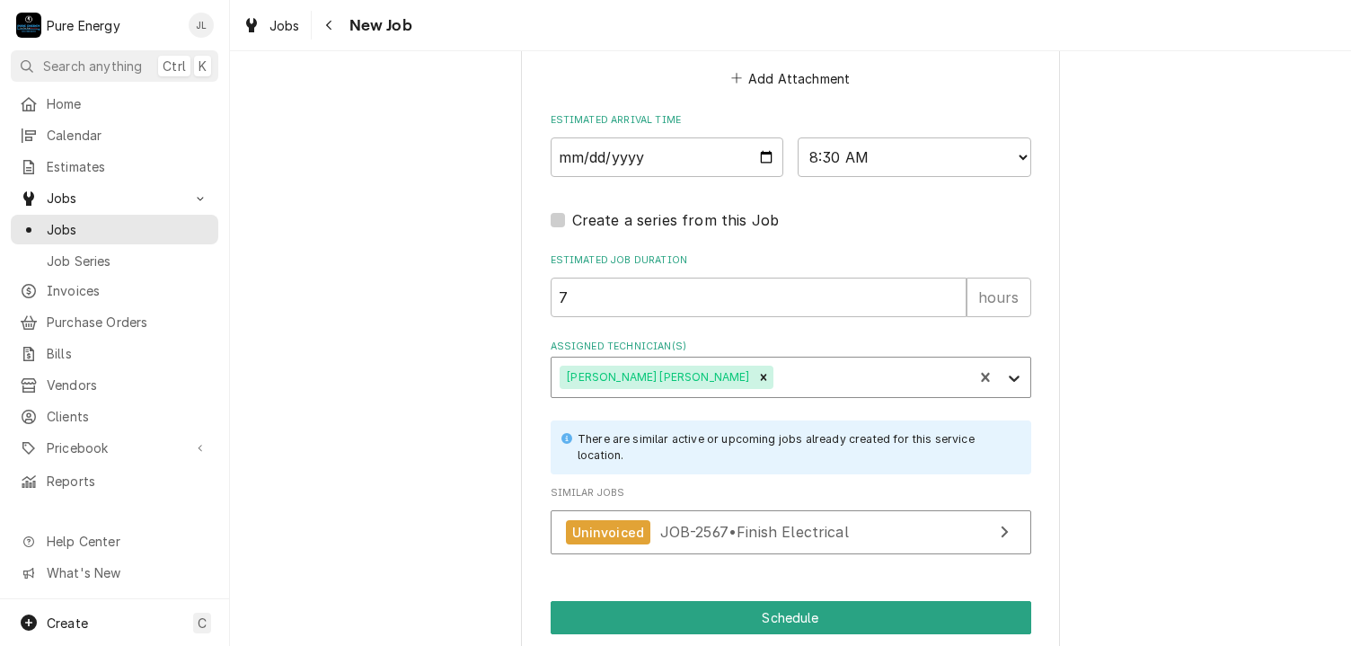
click at [1014, 376] on icon "Assigned Technician(s)" at bounding box center [1014, 378] width 18 height 18
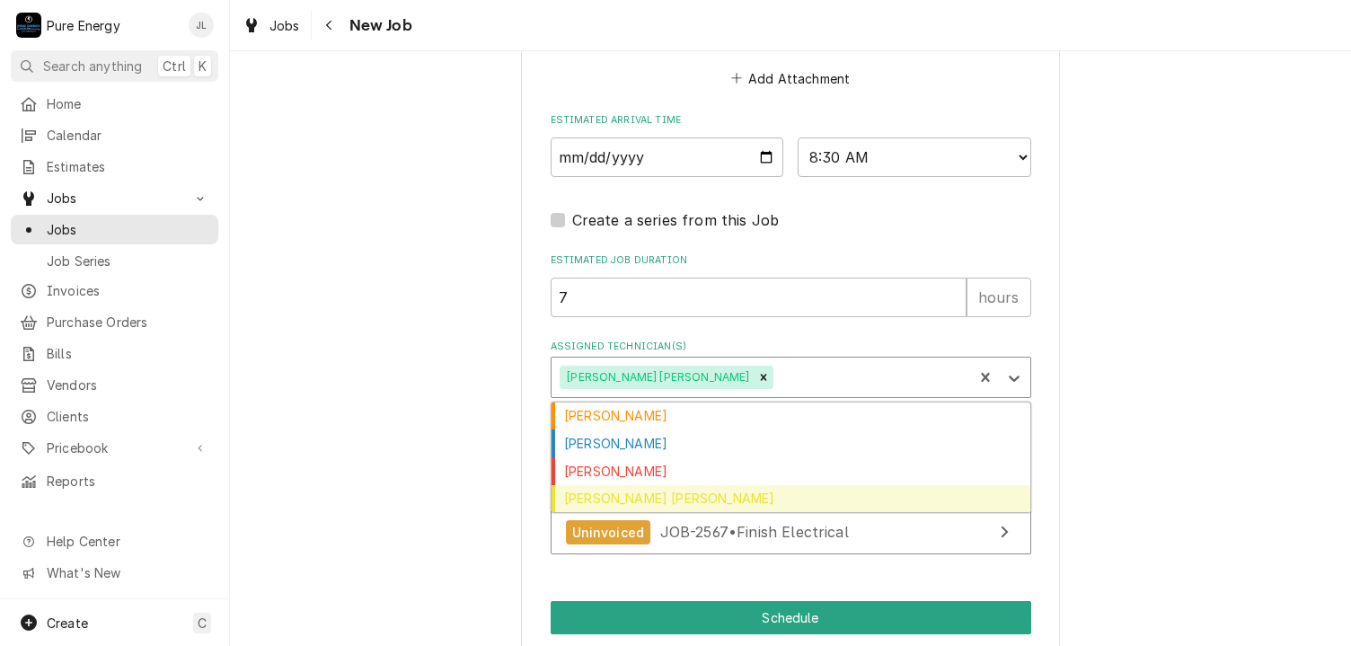
click at [852, 485] on div "Rodolfo Hernandez Lorenzo" at bounding box center [791, 499] width 479 height 28
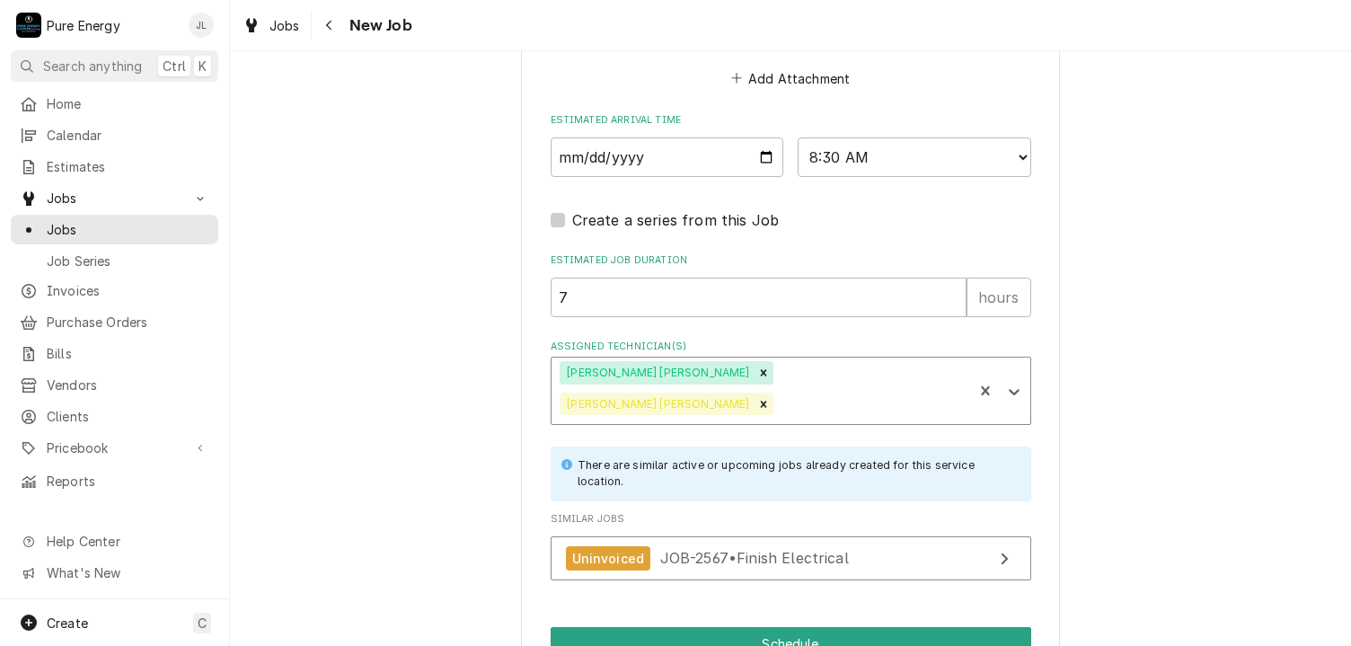
scroll to position [2195, 0]
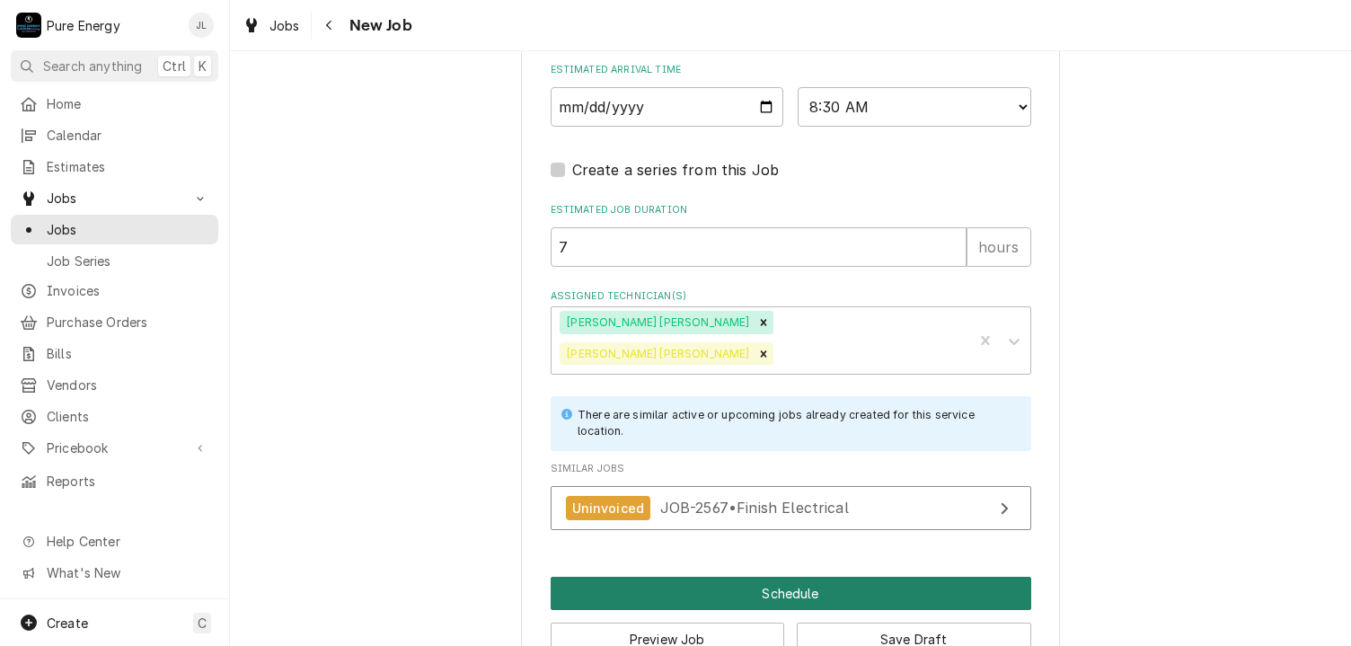
click at [838, 577] on button "Schedule" at bounding box center [791, 593] width 481 height 33
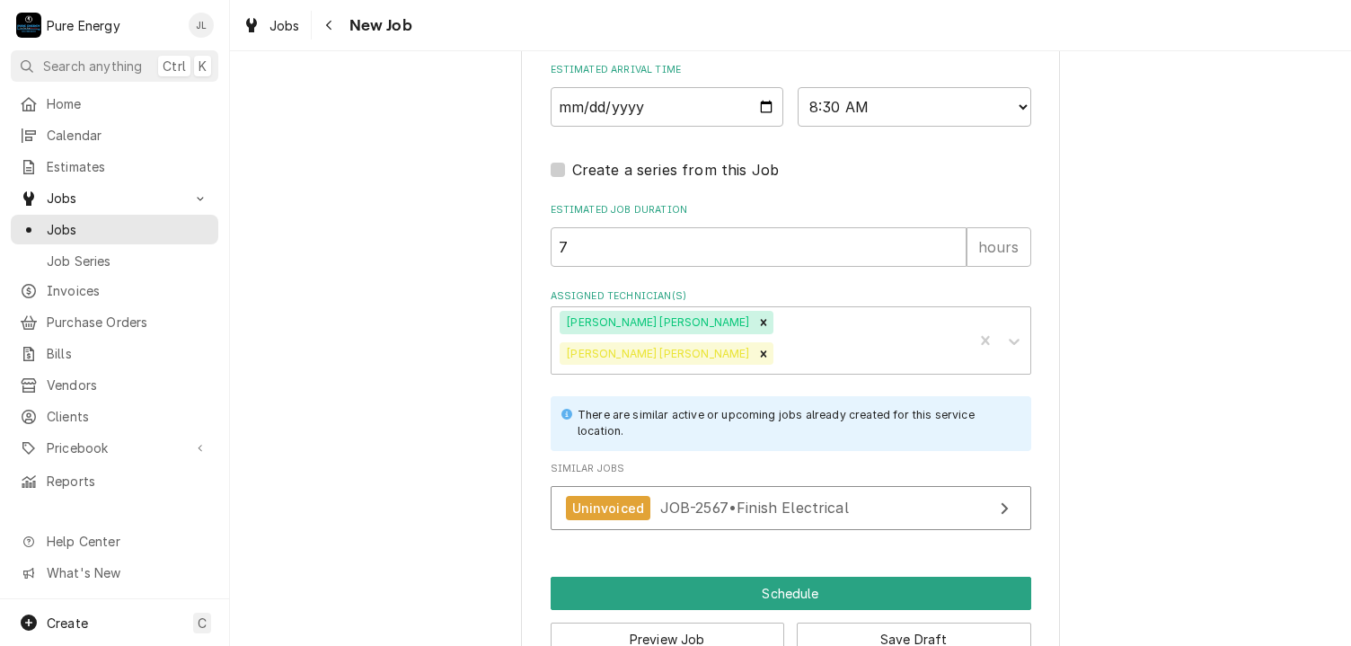
scroll to position [2179, 0]
